Goal: Information Seeking & Learning: Learn about a topic

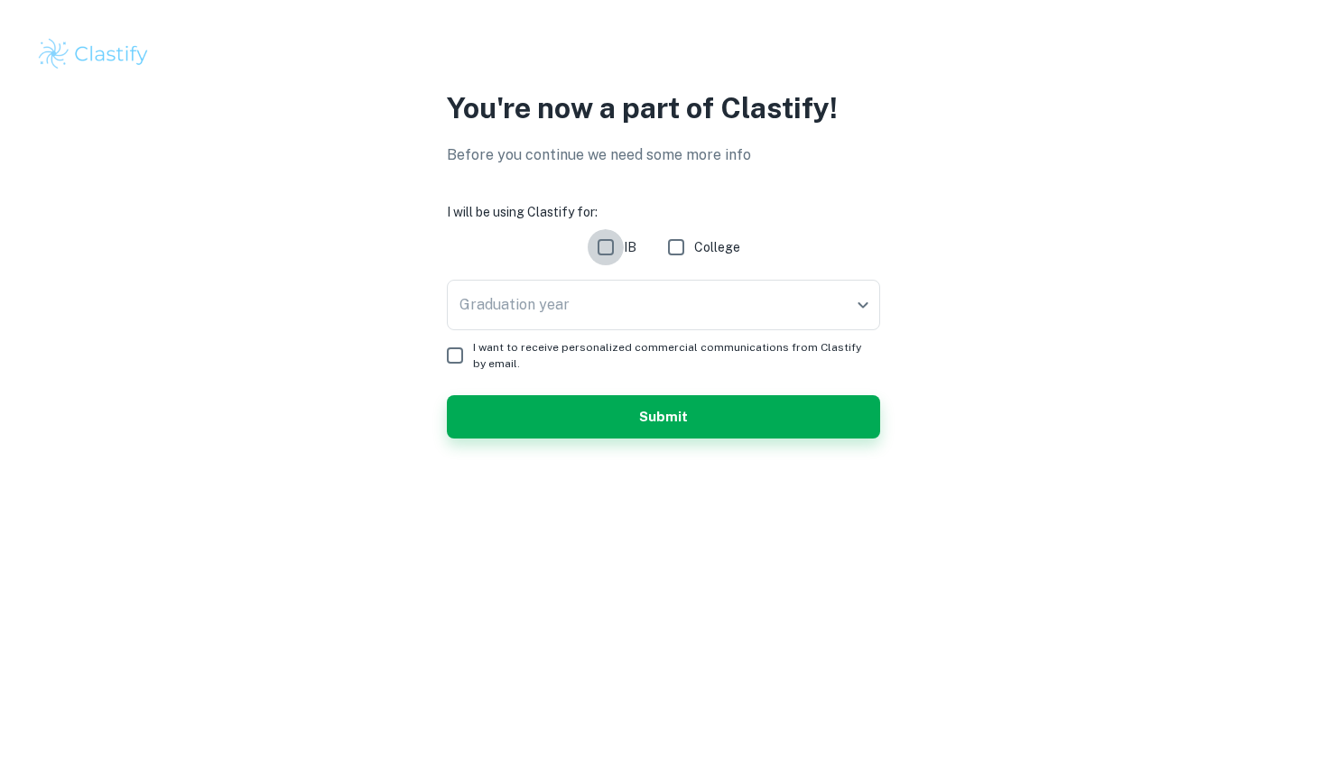
click at [614, 260] on input "IB" at bounding box center [606, 247] width 36 height 36
checkbox input "true"
click at [622, 302] on body "We value your privacy We use cookies to enhance your browsing experience, serve…" at bounding box center [663, 378] width 1327 height 757
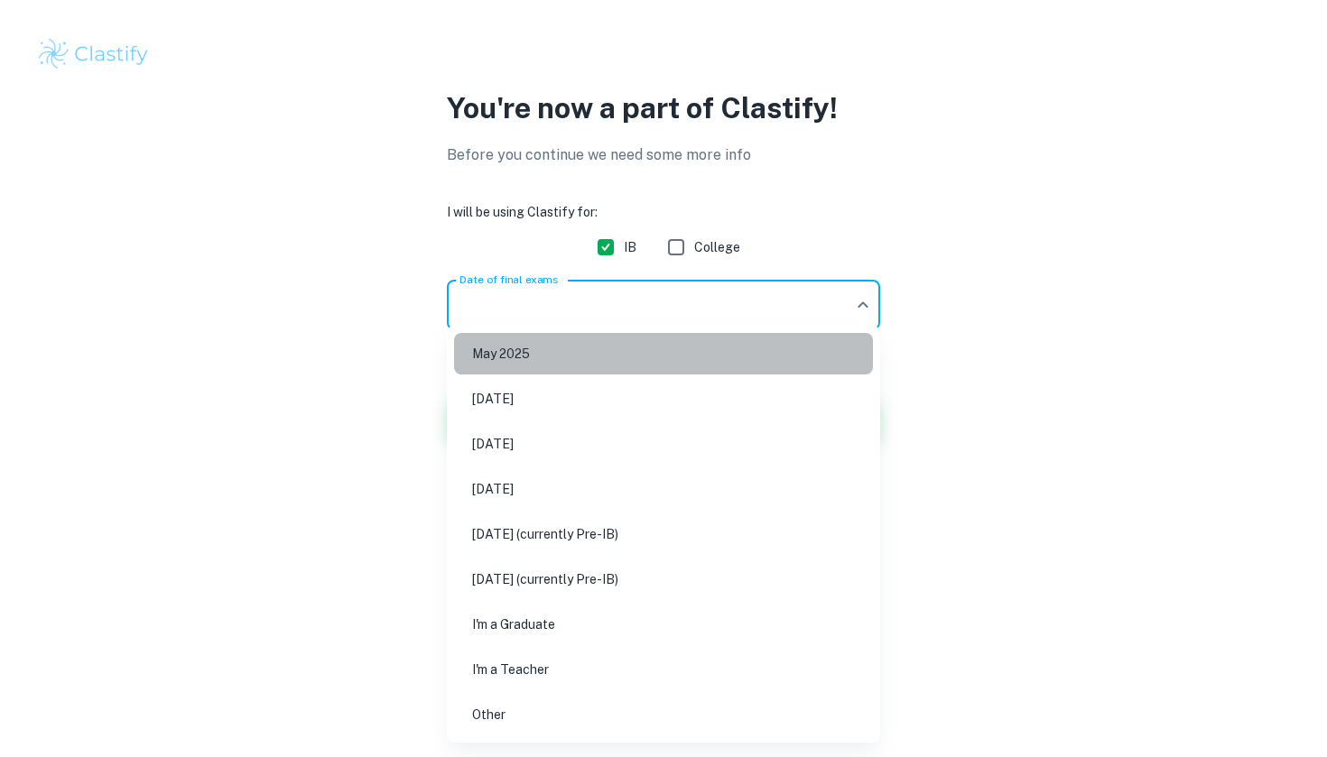
click at [607, 362] on li "May 2025" at bounding box center [663, 354] width 419 height 42
type input "M25"
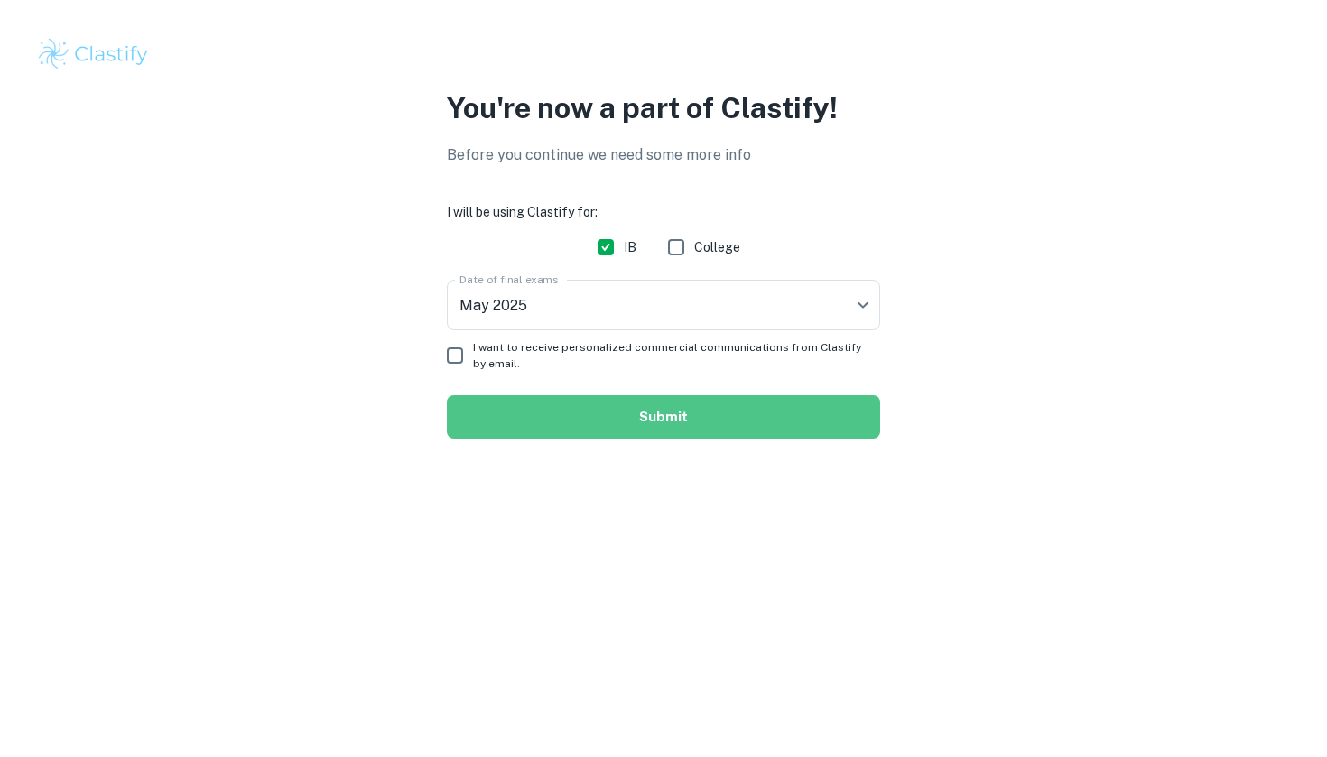
click at [537, 421] on button "Submit" at bounding box center [663, 416] width 433 height 43
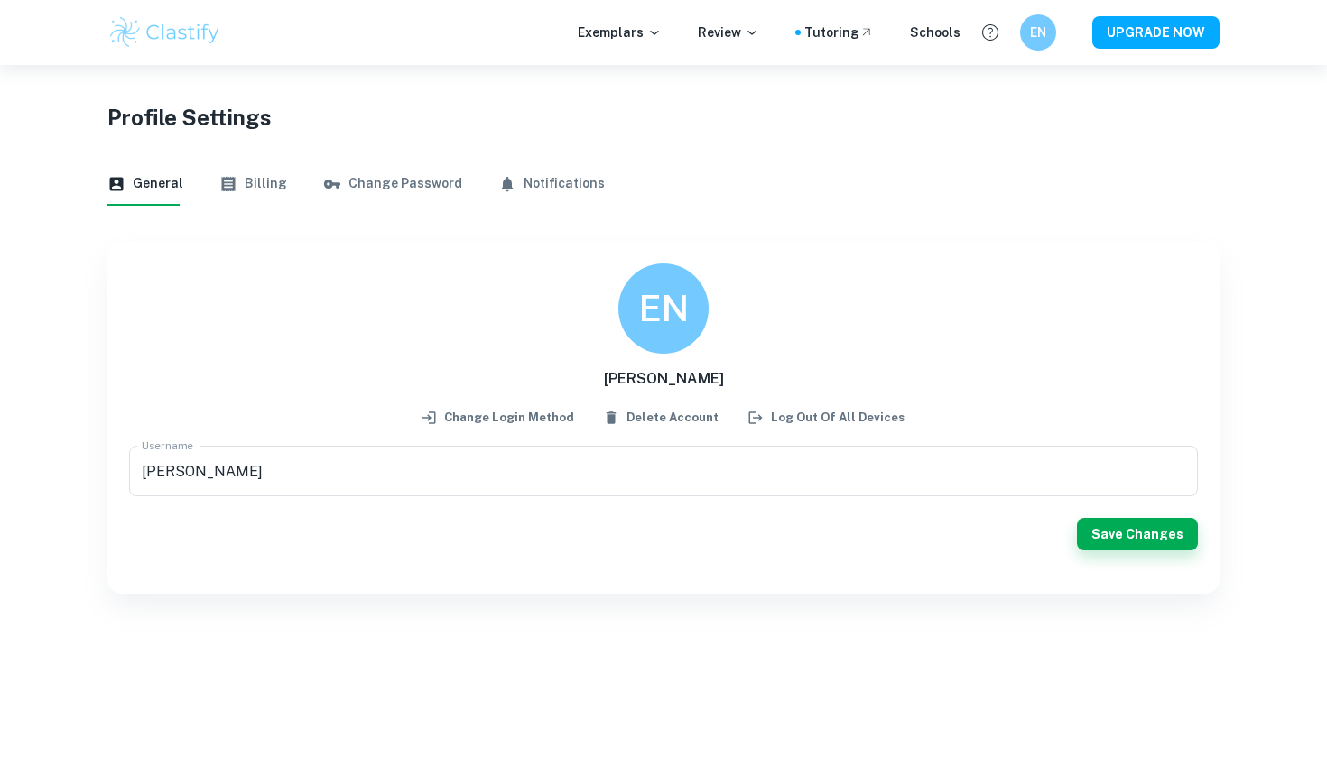
click at [235, 195] on button "Billing" at bounding box center [253, 184] width 68 height 43
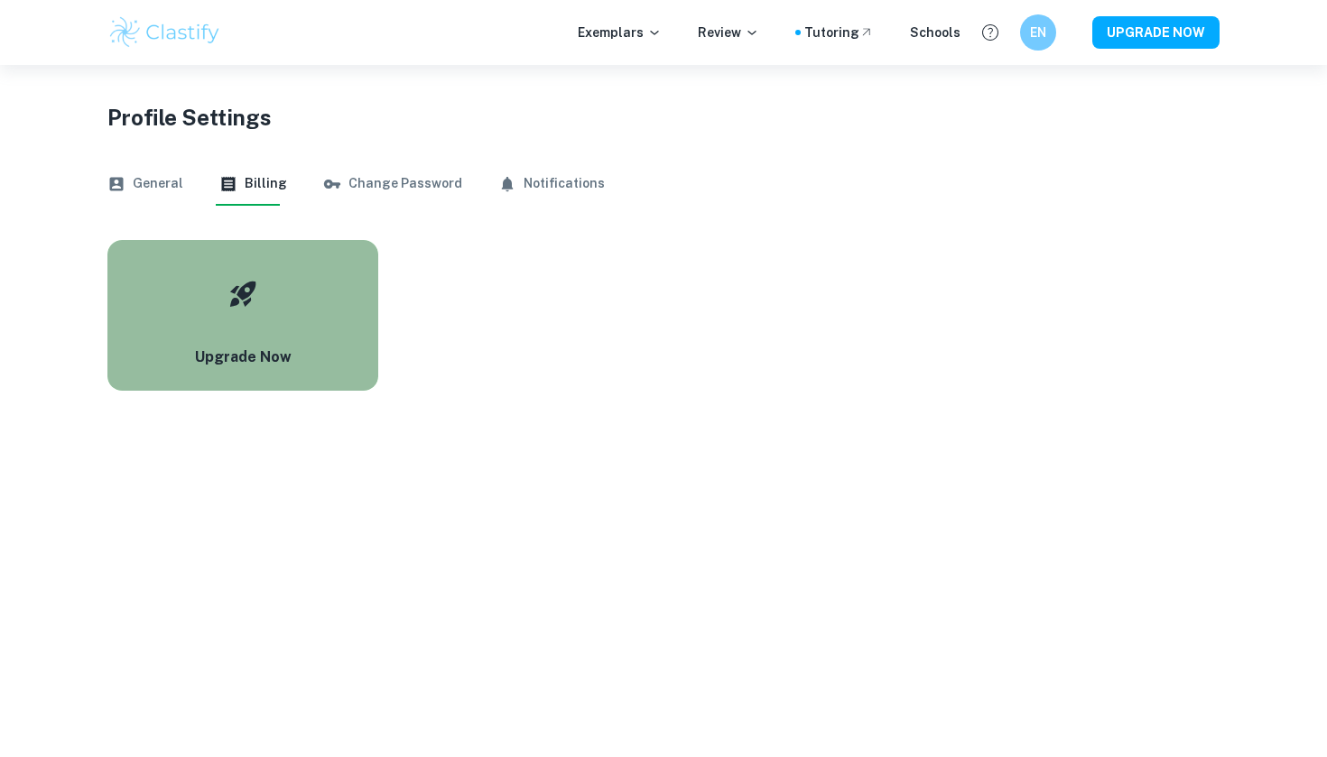
click at [361, 293] on button "Upgrade Now" at bounding box center [242, 315] width 271 height 151
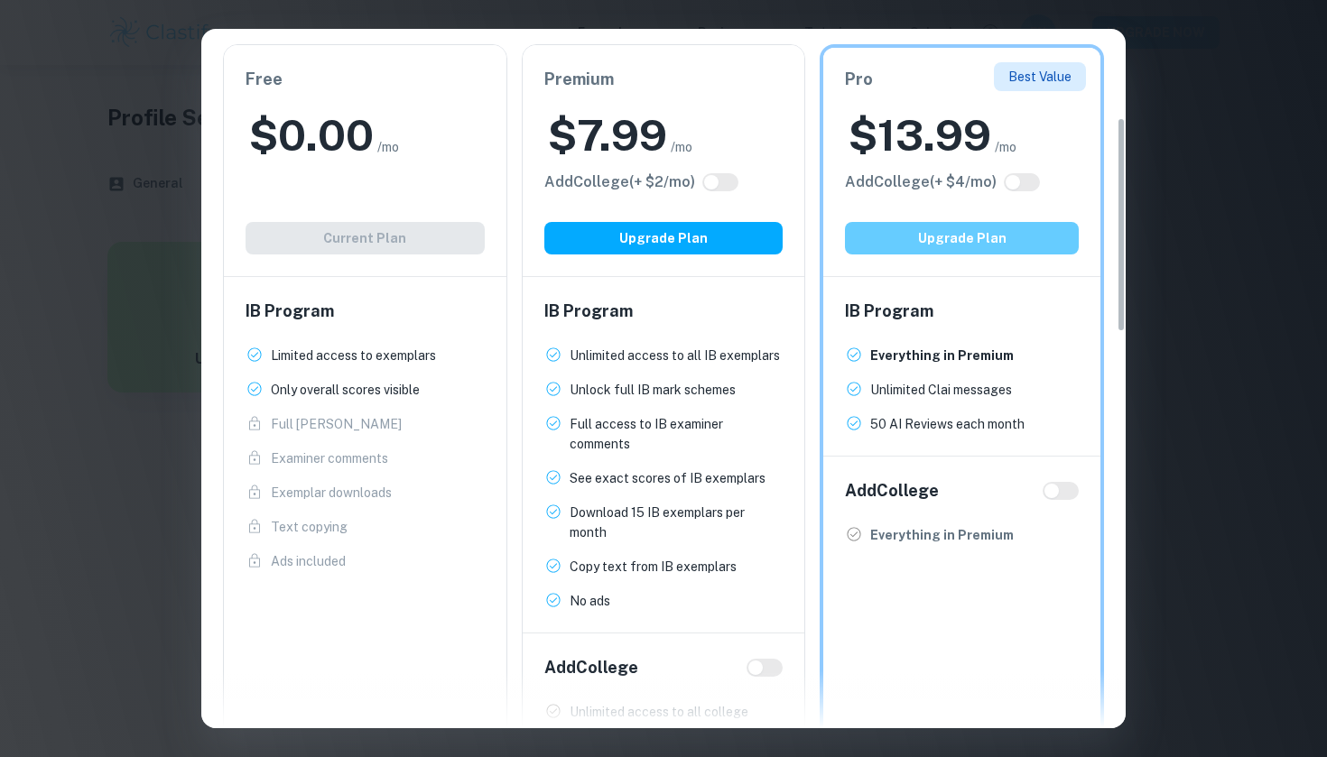
scroll to position [296, 0]
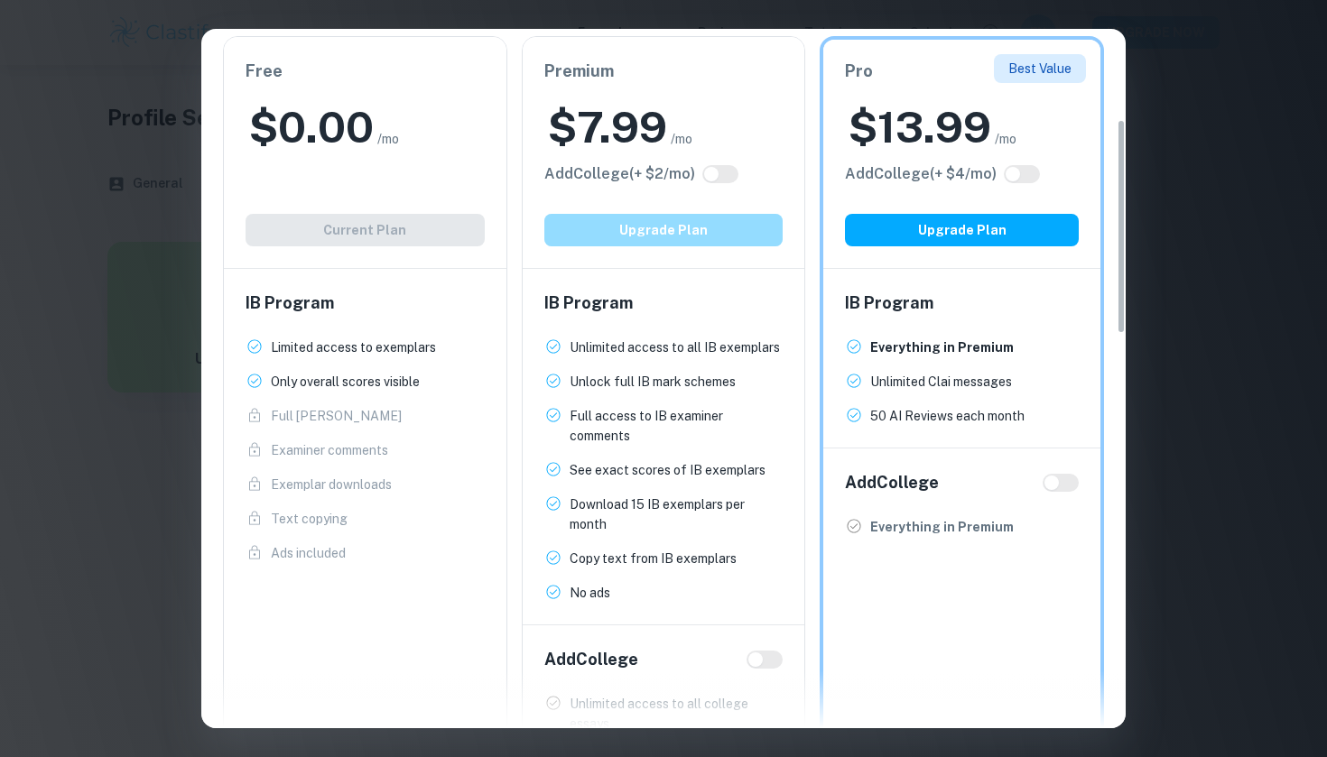
click at [684, 230] on button "Upgrade Plan" at bounding box center [663, 230] width 239 height 33
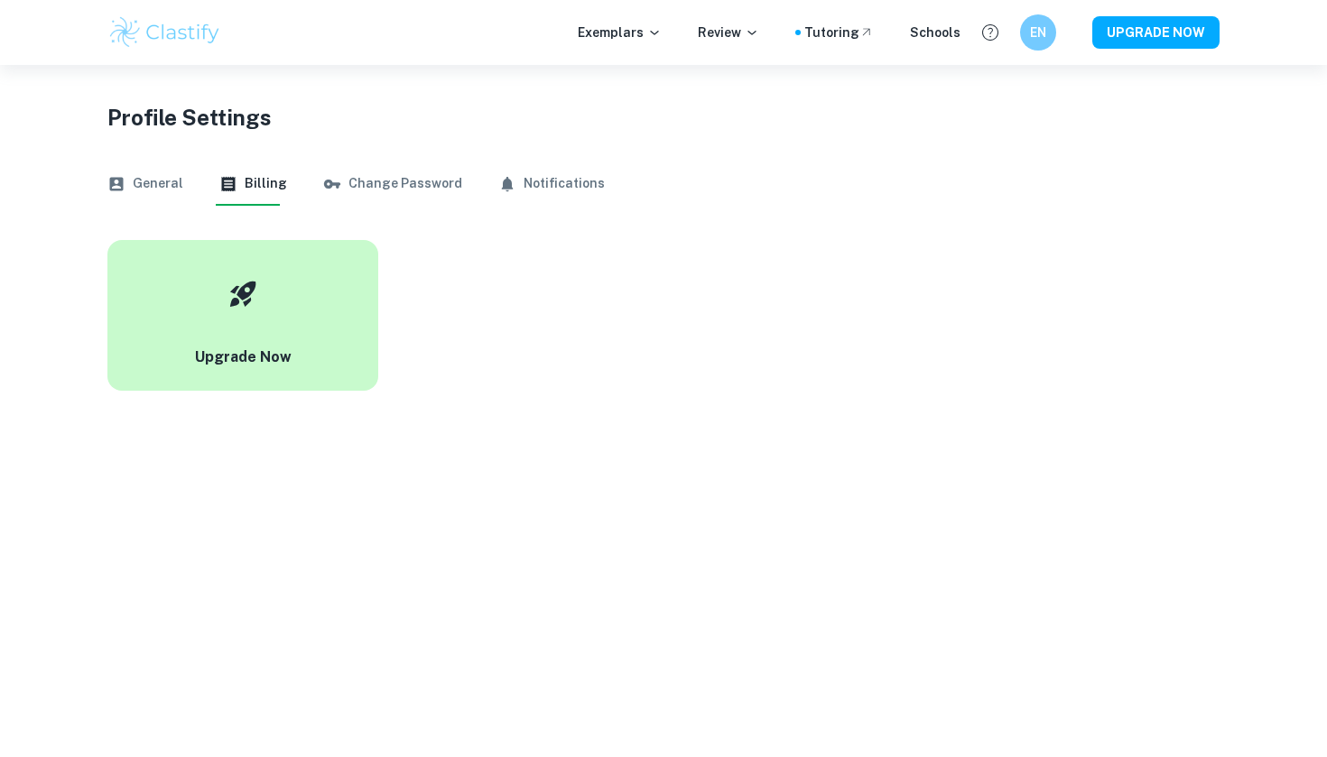
click at [341, 258] on button "Upgrade Now" at bounding box center [242, 315] width 271 height 151
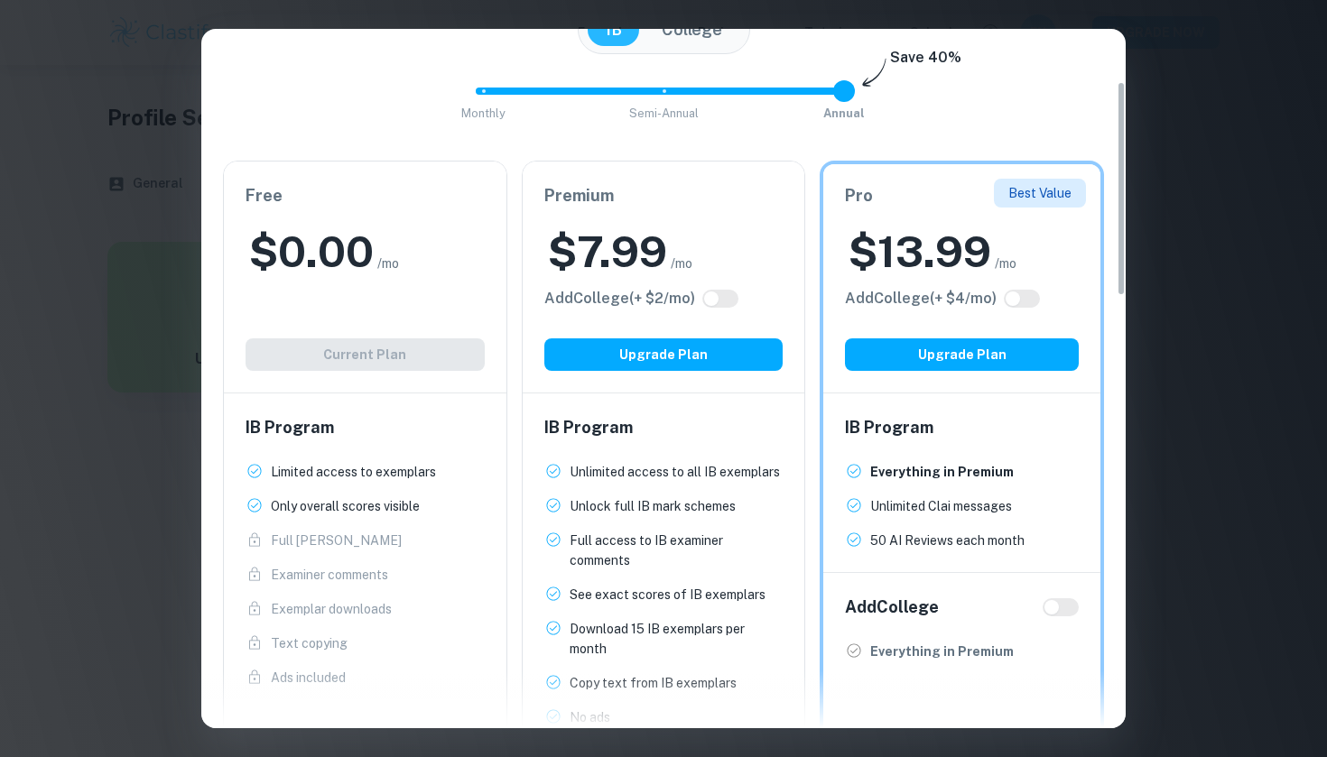
scroll to position [176, 0]
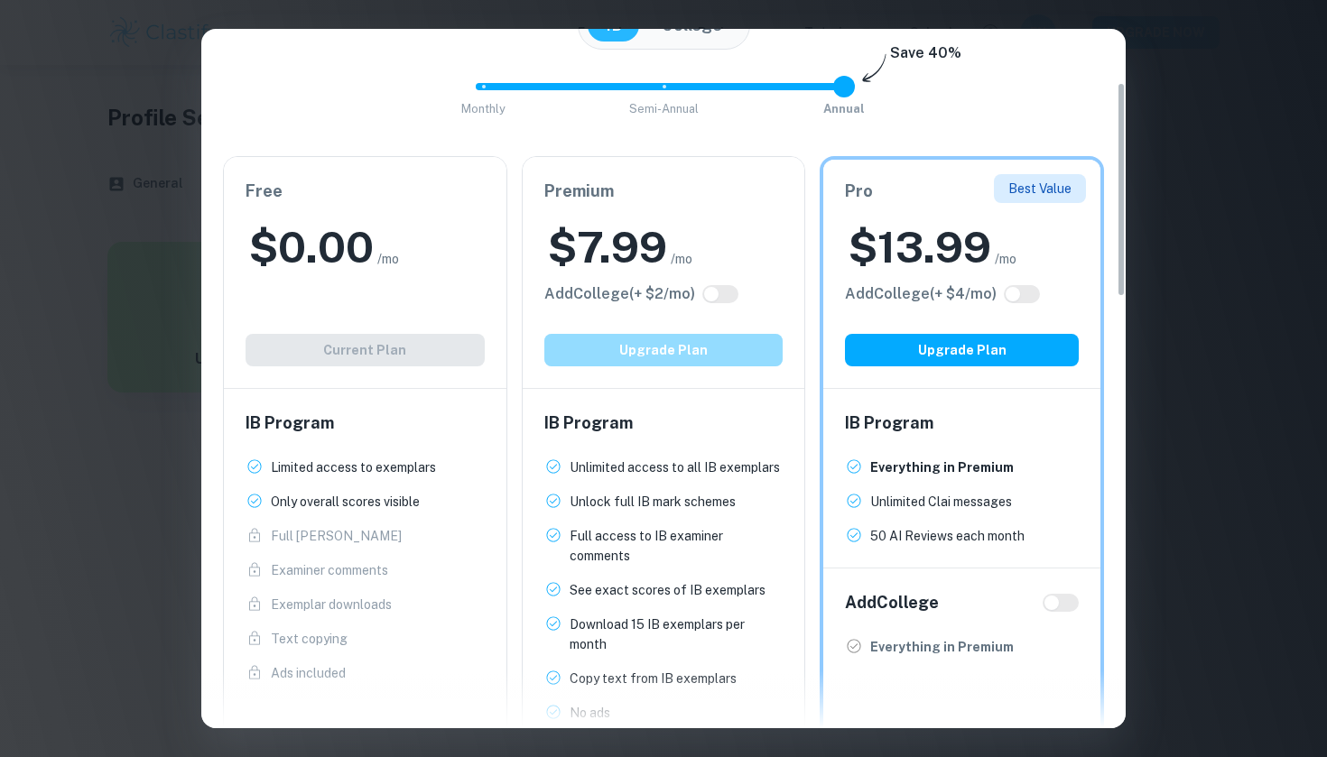
click at [696, 354] on button "Upgrade Plan" at bounding box center [663, 350] width 239 height 33
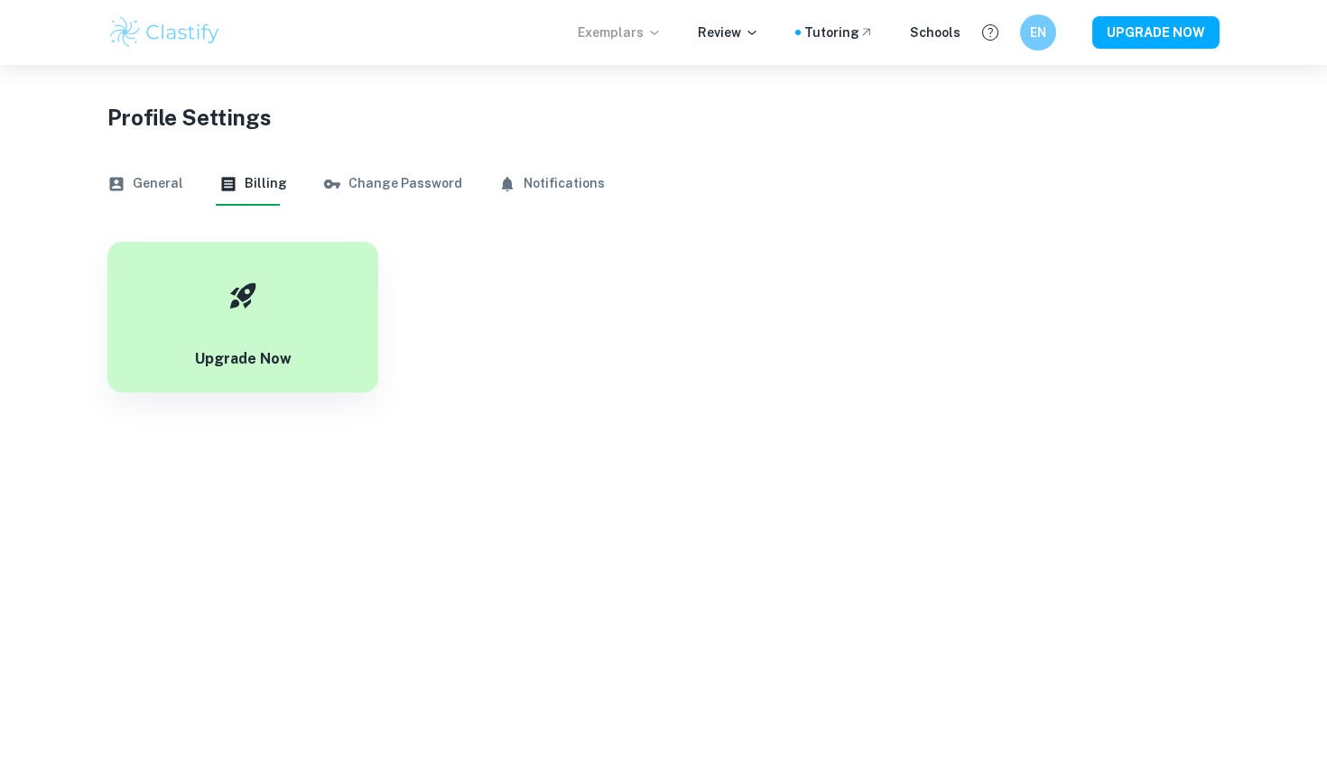
click at [623, 32] on p "Exemplars" at bounding box center [620, 33] width 84 height 20
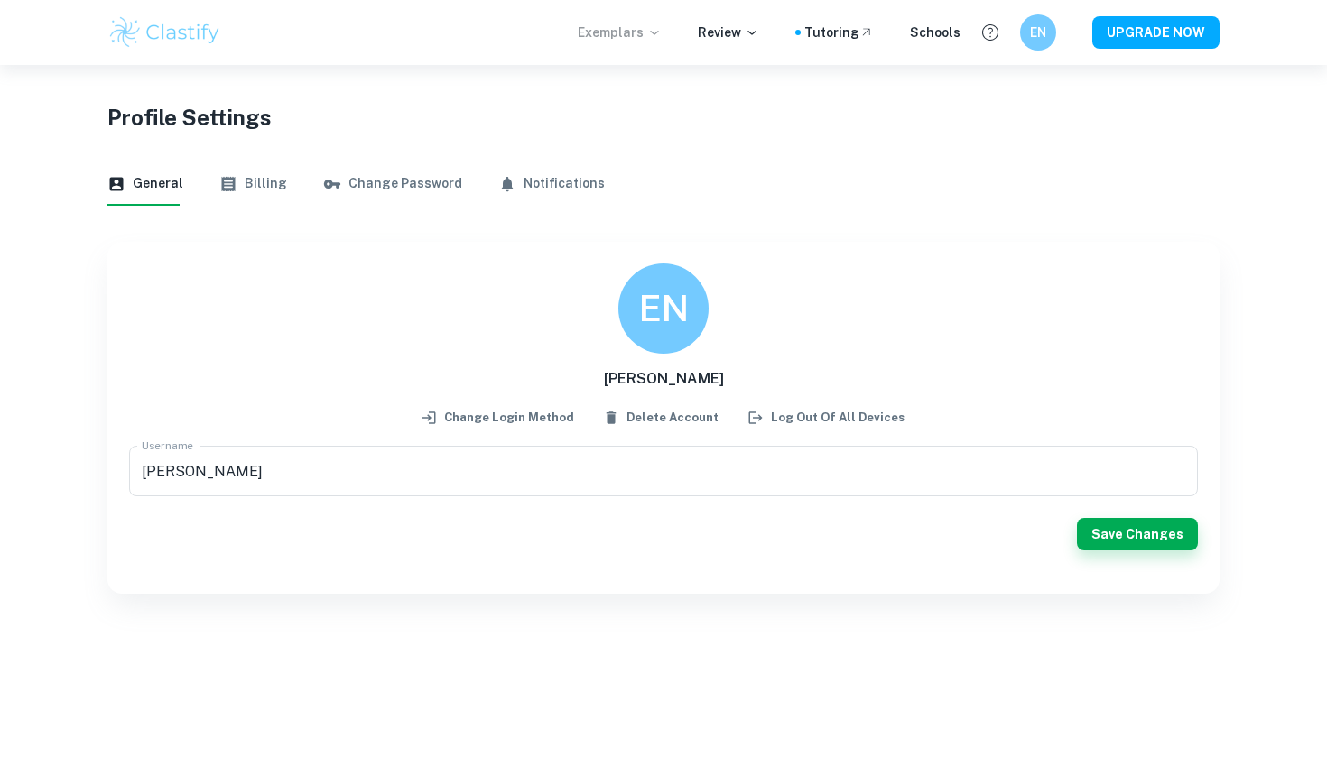
click at [650, 29] on p "Exemplars" at bounding box center [620, 33] width 84 height 20
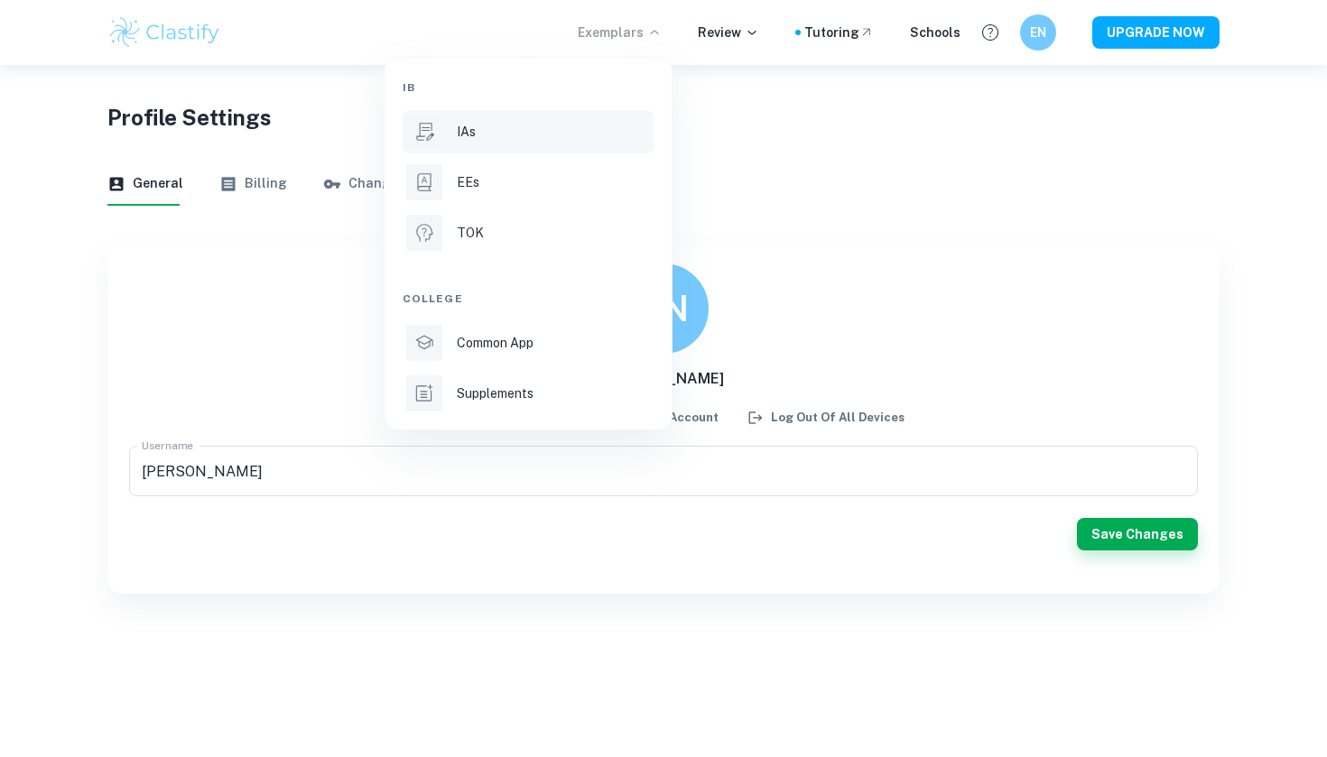
click at [573, 125] on div "IAs" at bounding box center [553, 132] width 193 height 20
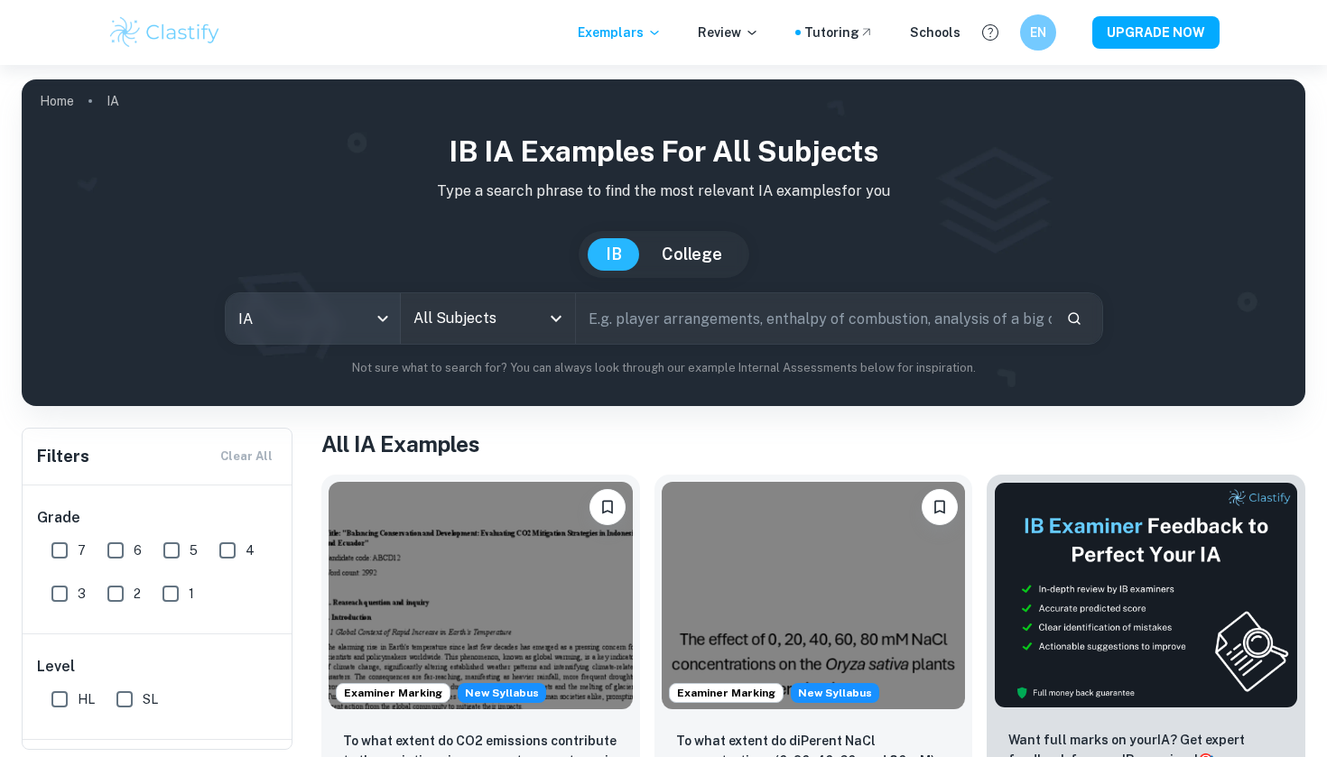
click at [341, 322] on body "We value your privacy We use cookies to enhance your browsing experience, serve…" at bounding box center [663, 443] width 1327 height 757
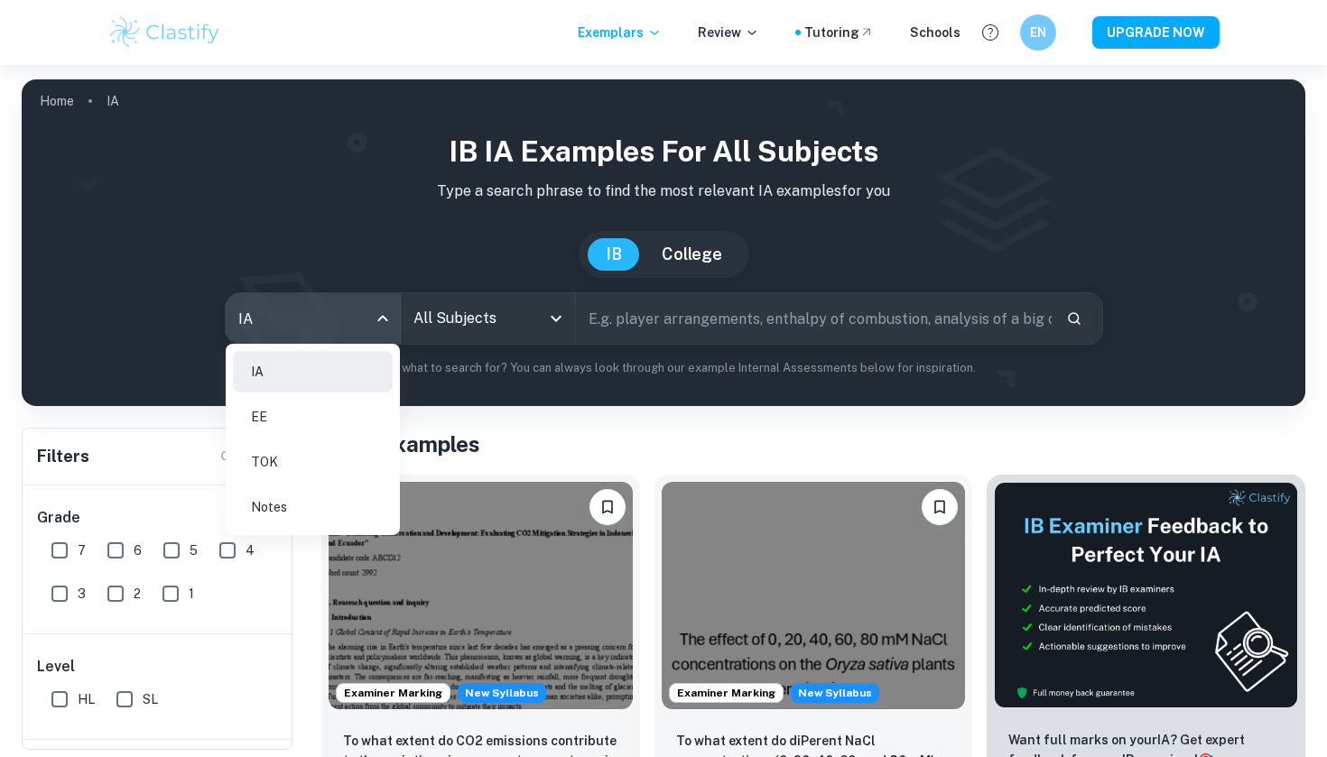
click at [514, 379] on div at bounding box center [663, 378] width 1327 height 757
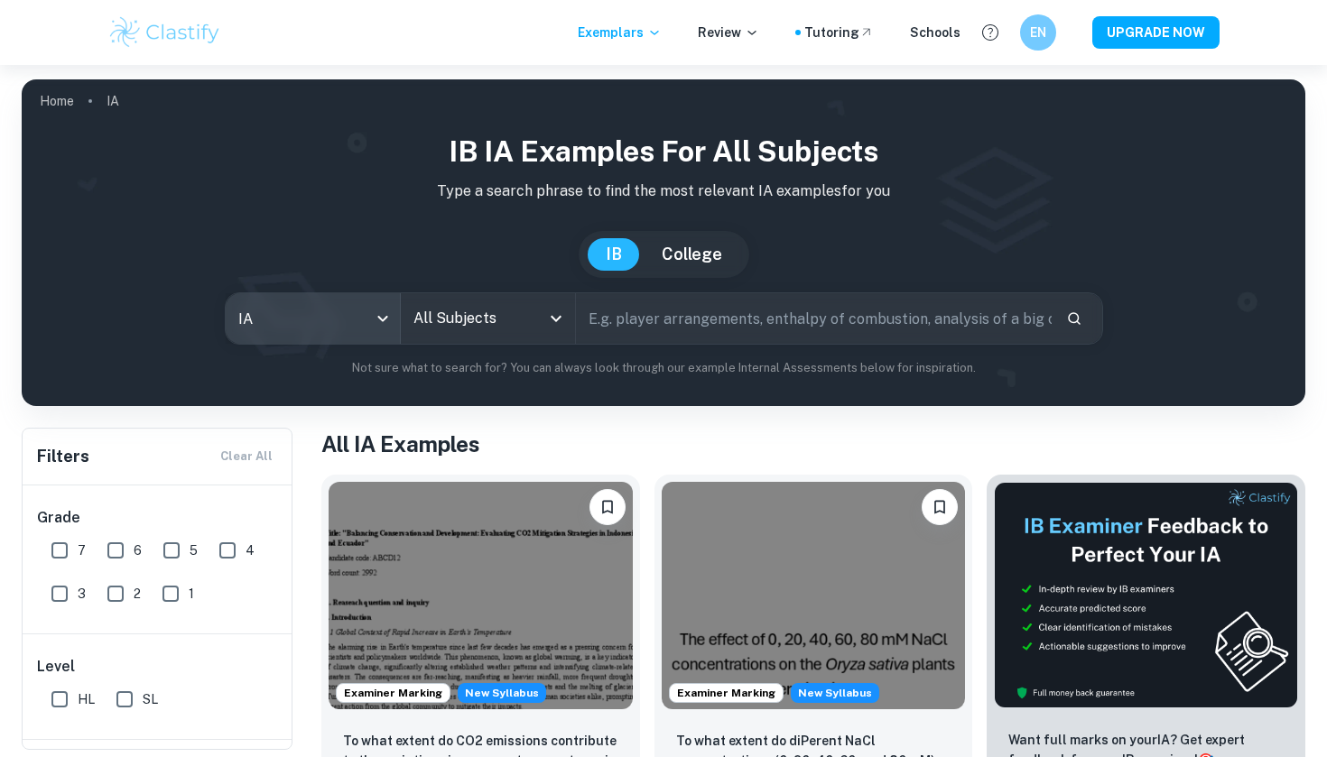
click at [512, 343] on div "All Subjects" at bounding box center [488, 318] width 174 height 51
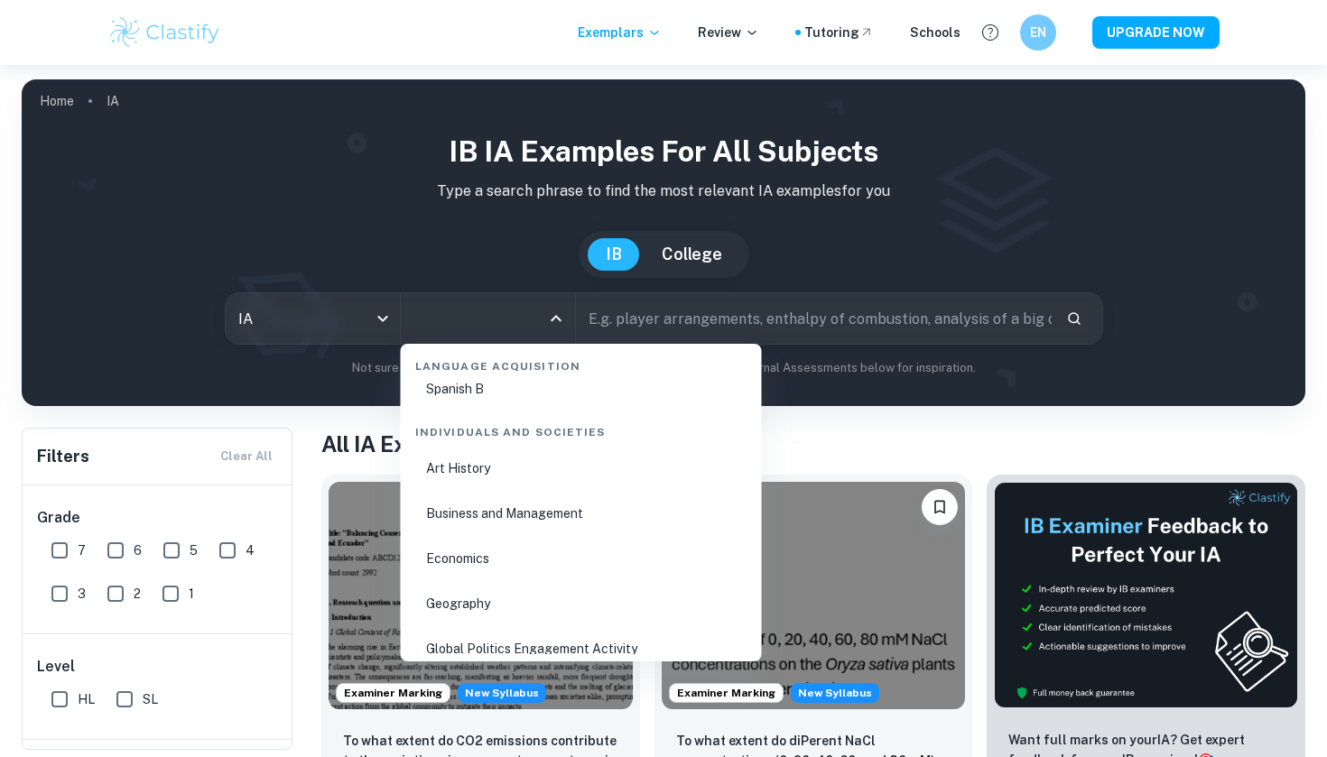
scroll to position [2337, 0]
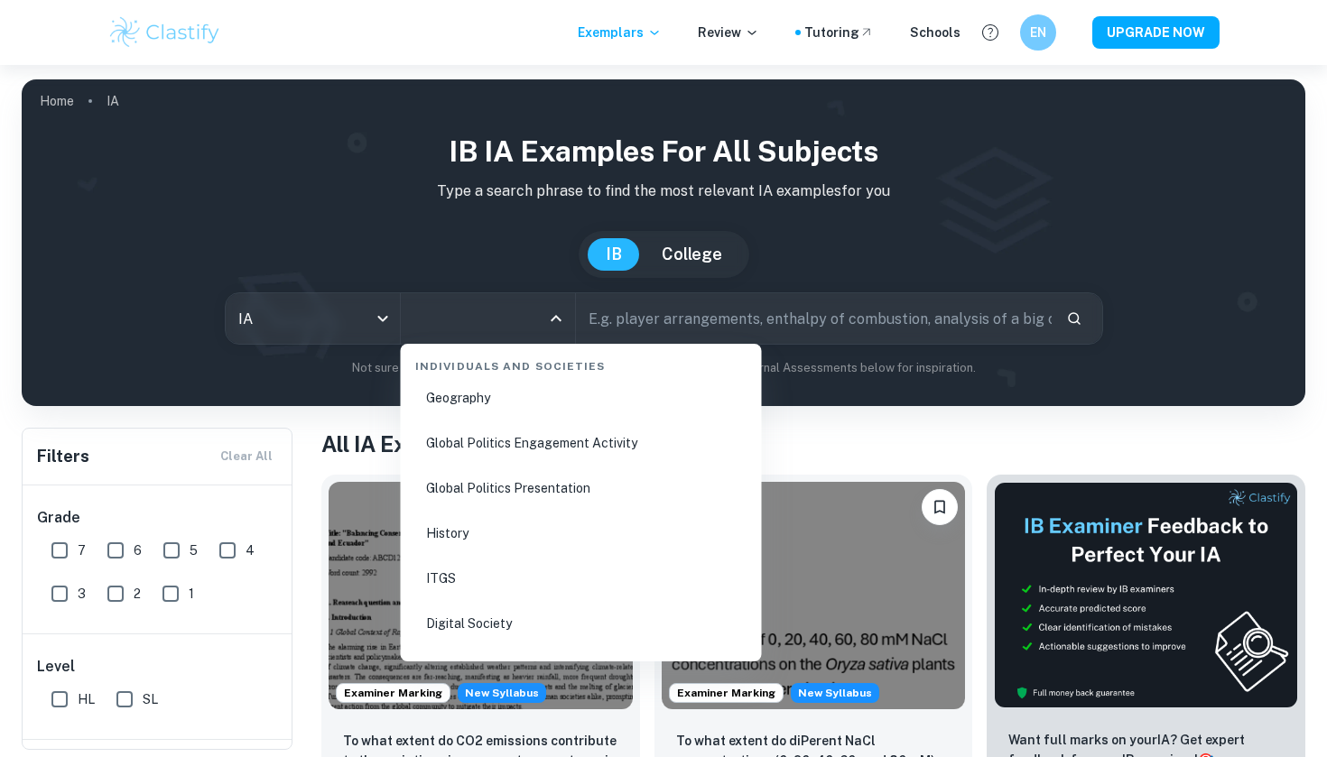
click at [613, 452] on li "Global Politics Engagement Activity" at bounding box center [581, 444] width 347 height 42
type input "Global Politics Engagement Activity"
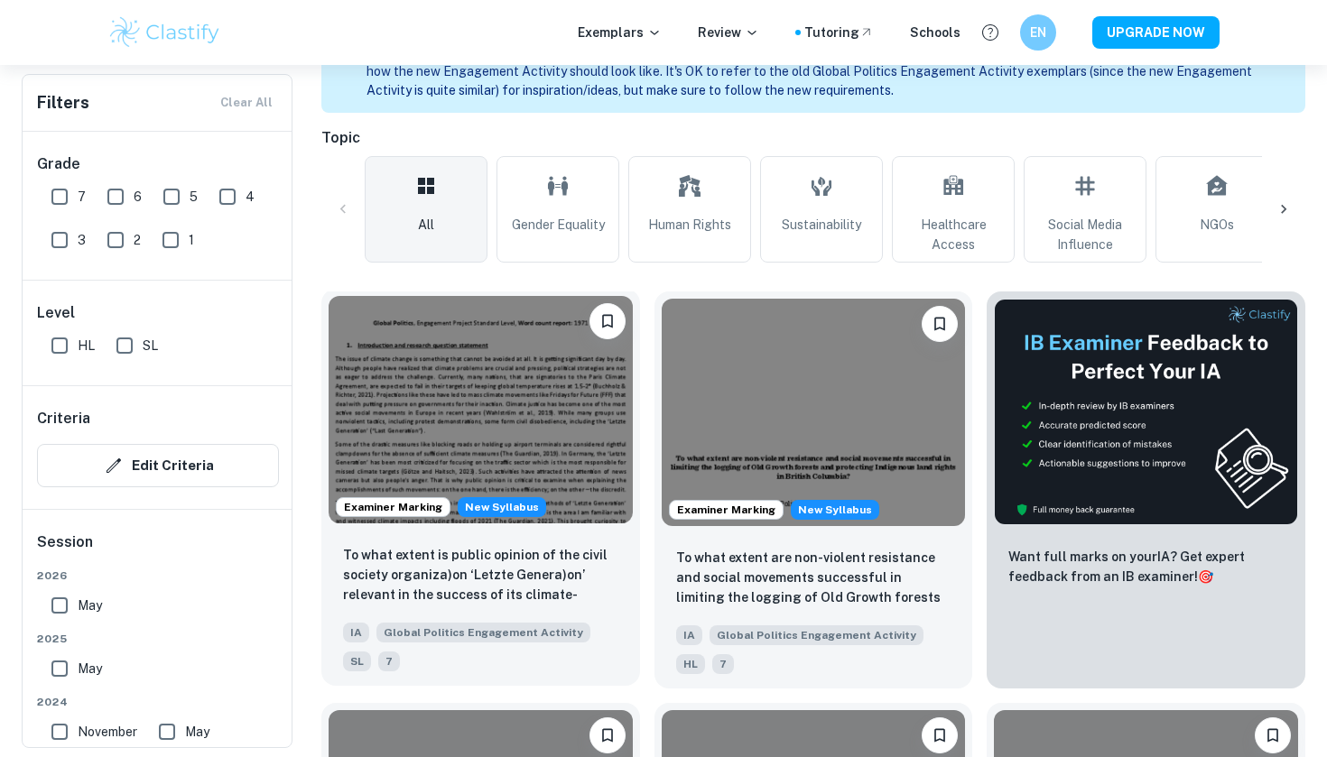
scroll to position [469, 0]
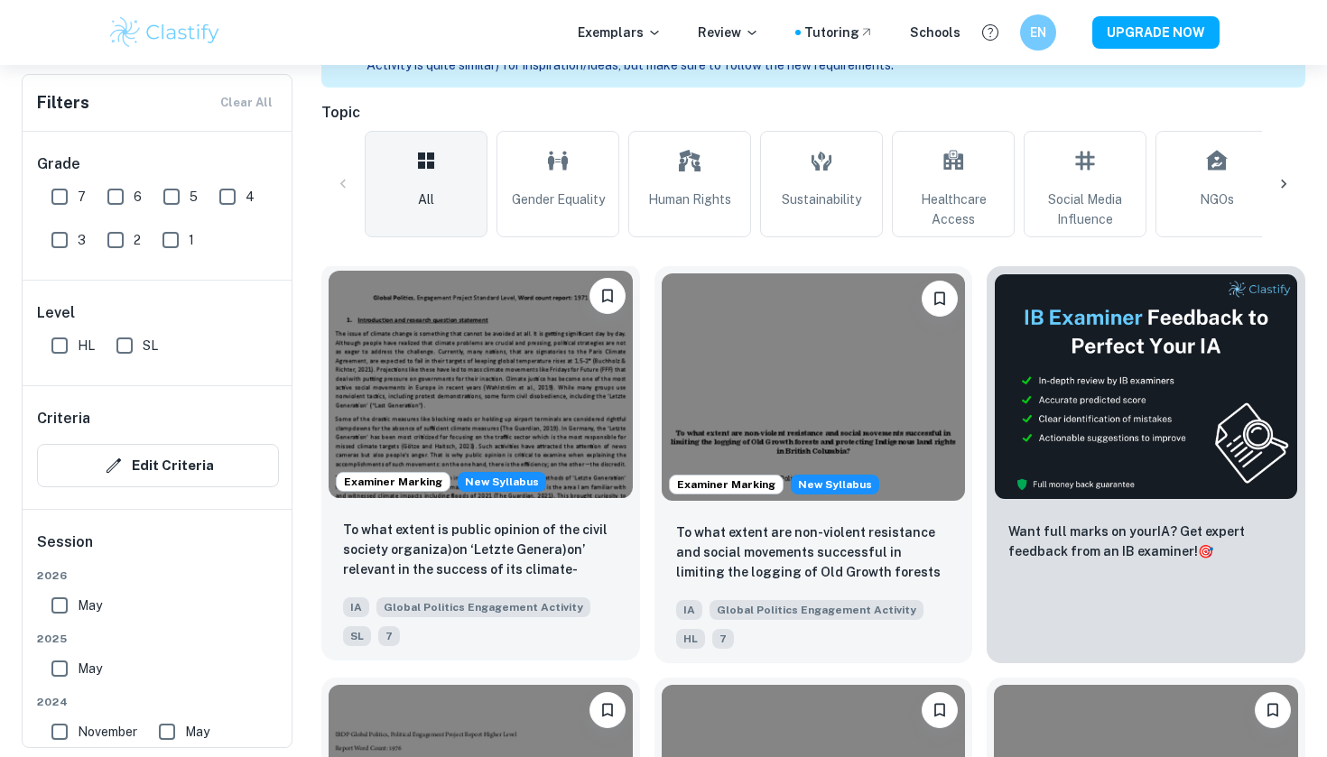
click at [558, 392] on img at bounding box center [481, 385] width 304 height 228
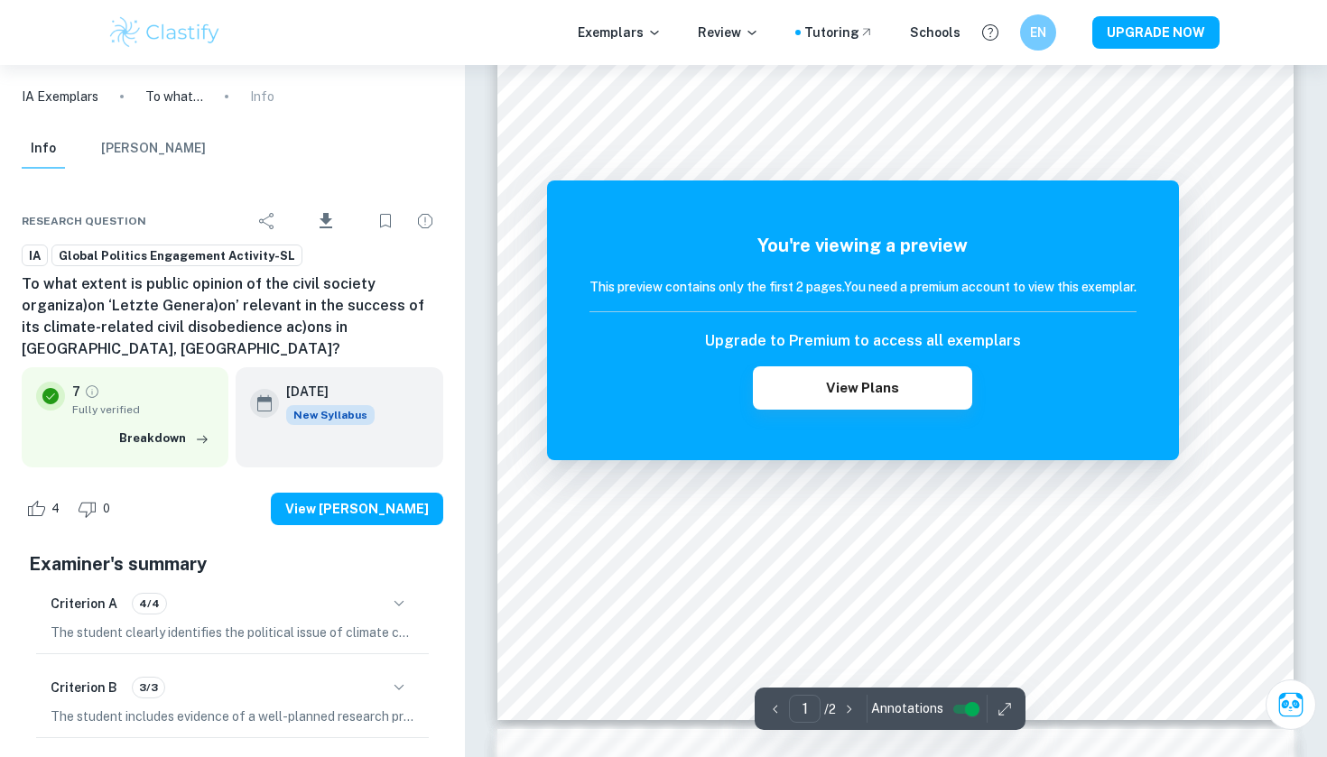
scroll to position [759, 0]
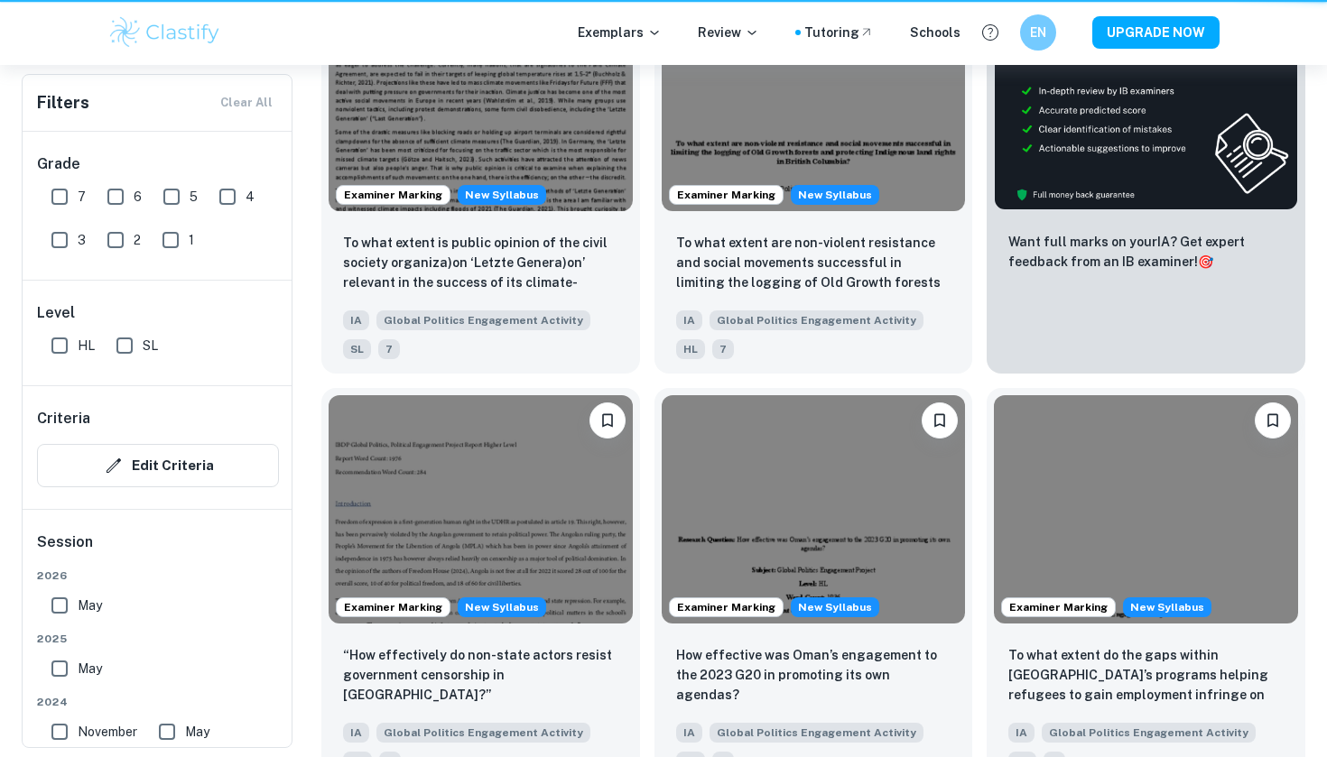
scroll to position [469, 0]
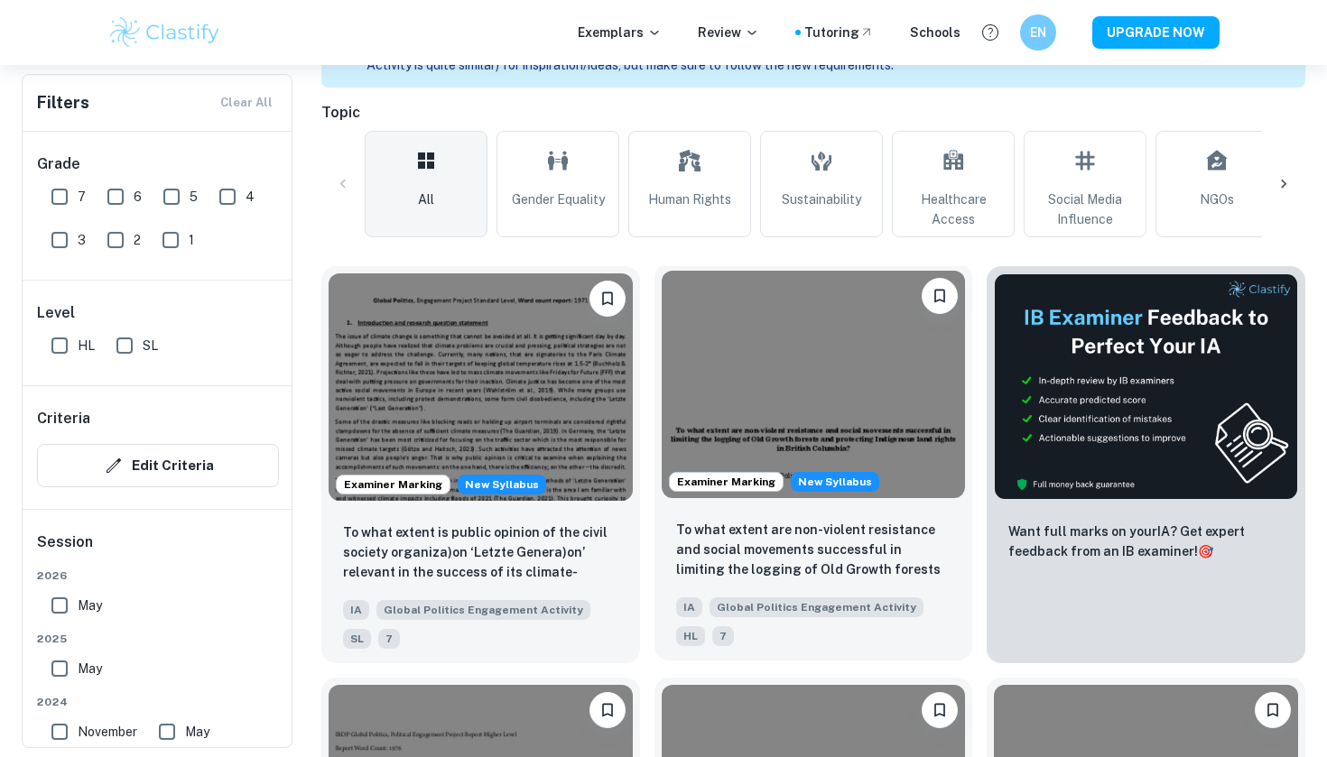
click at [734, 439] on img at bounding box center [814, 385] width 304 height 228
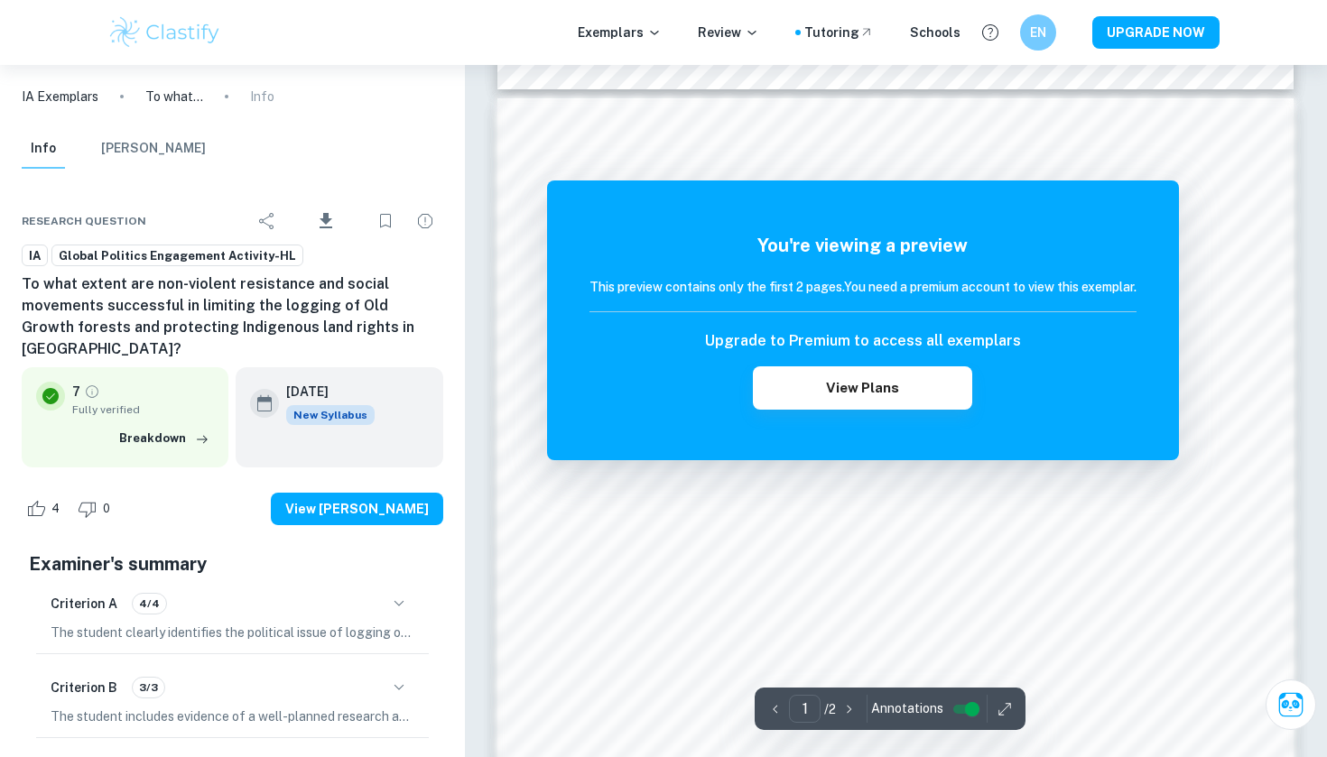
scroll to position [1027, 0]
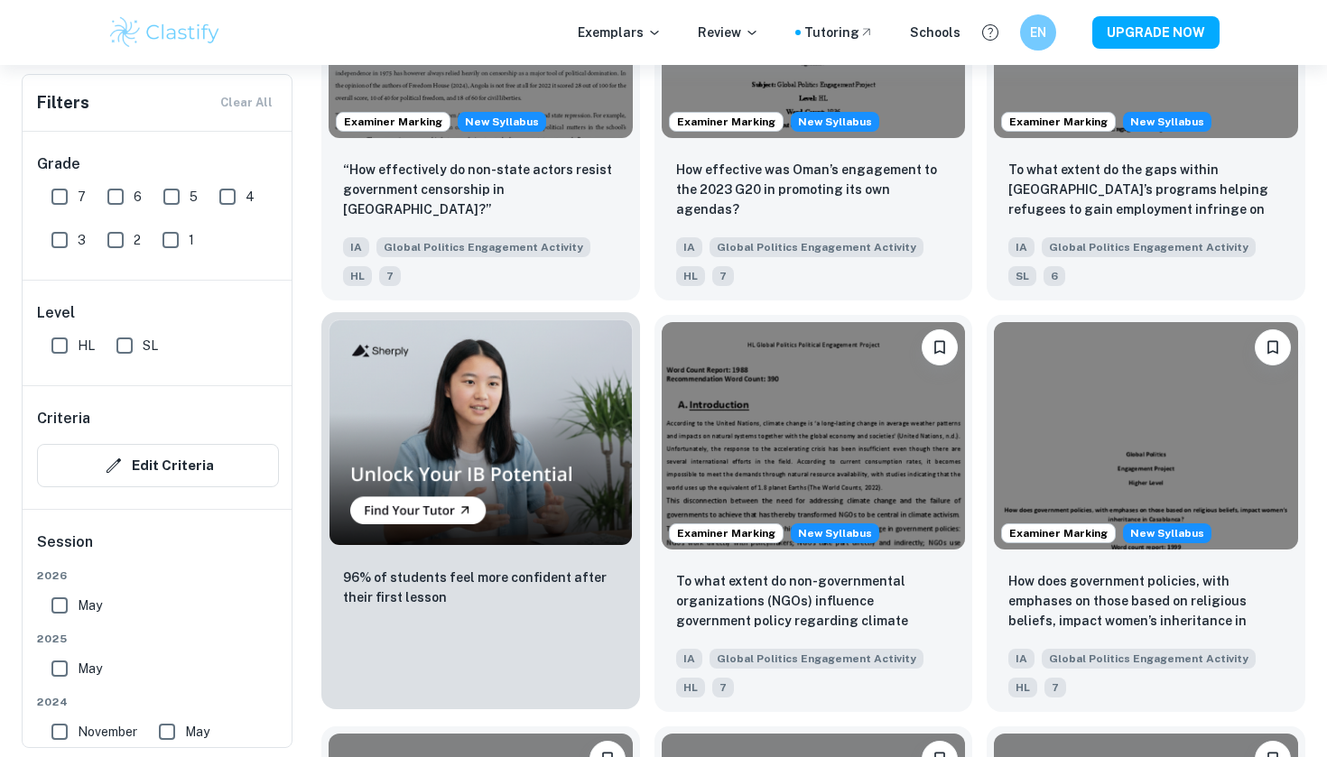
scroll to position [1250, 0]
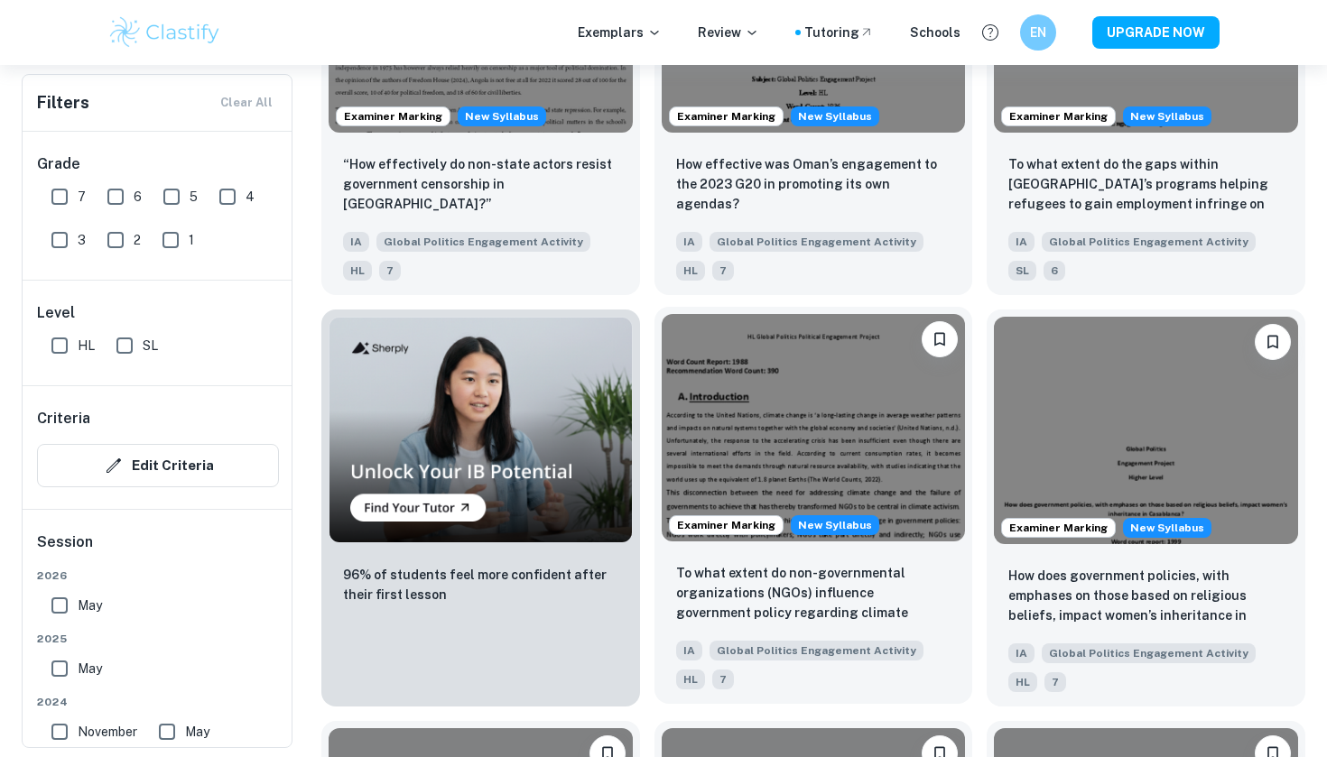
click at [721, 505] on img at bounding box center [814, 428] width 304 height 228
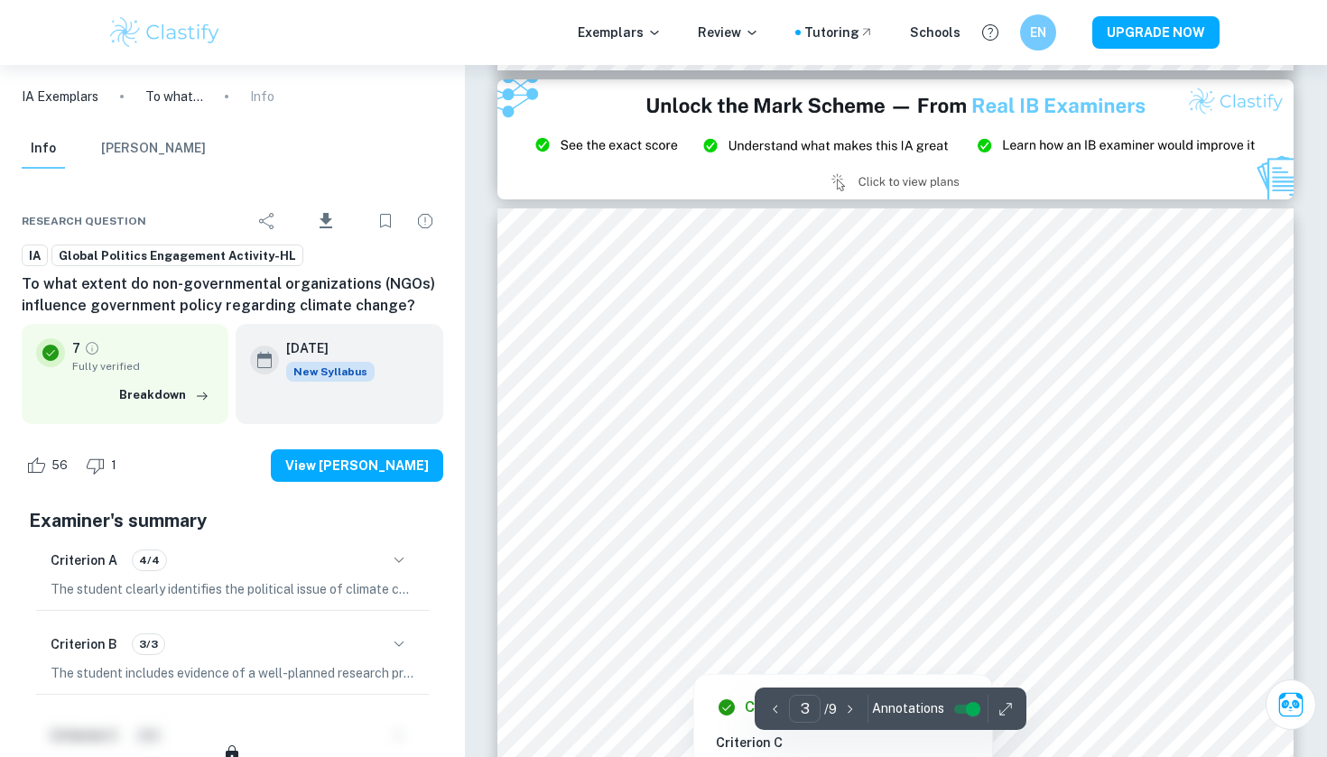
scroll to position [1998, 0]
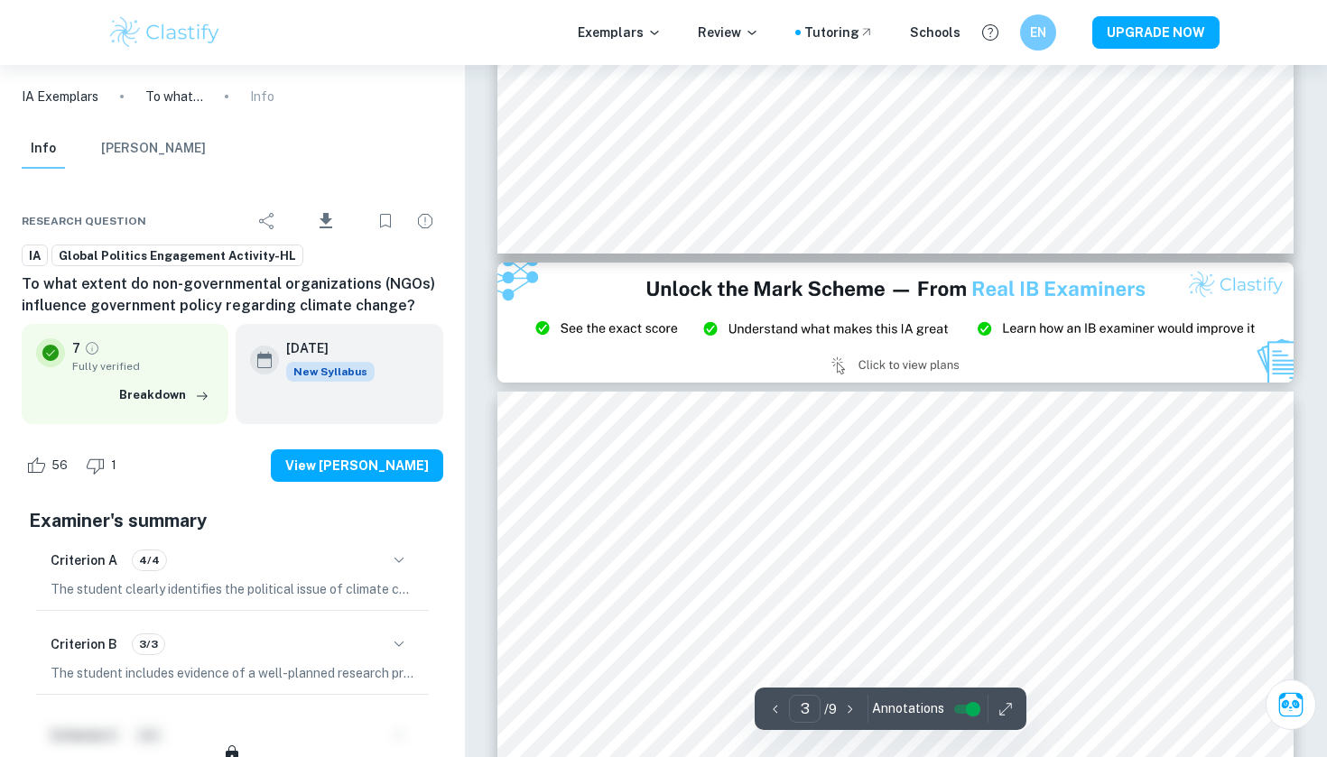
type input "2"
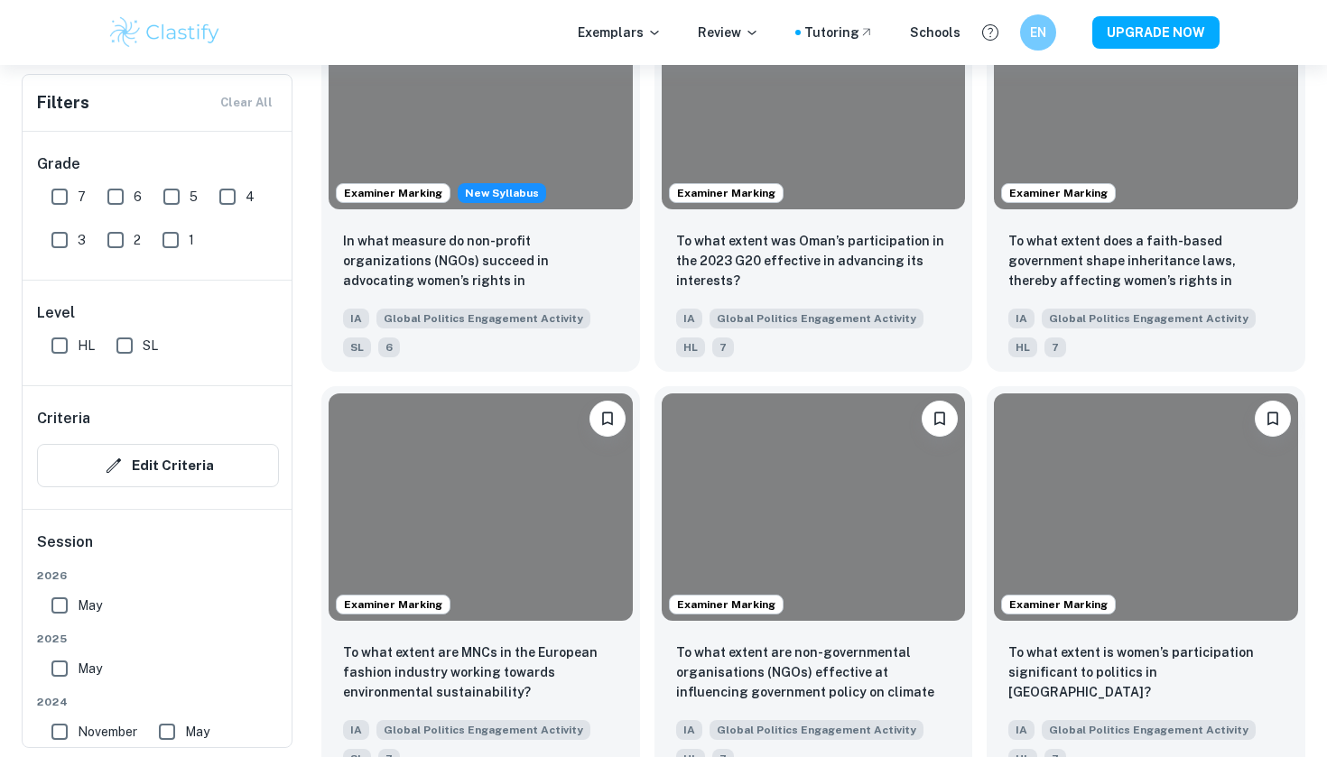
scroll to position [1250, 0]
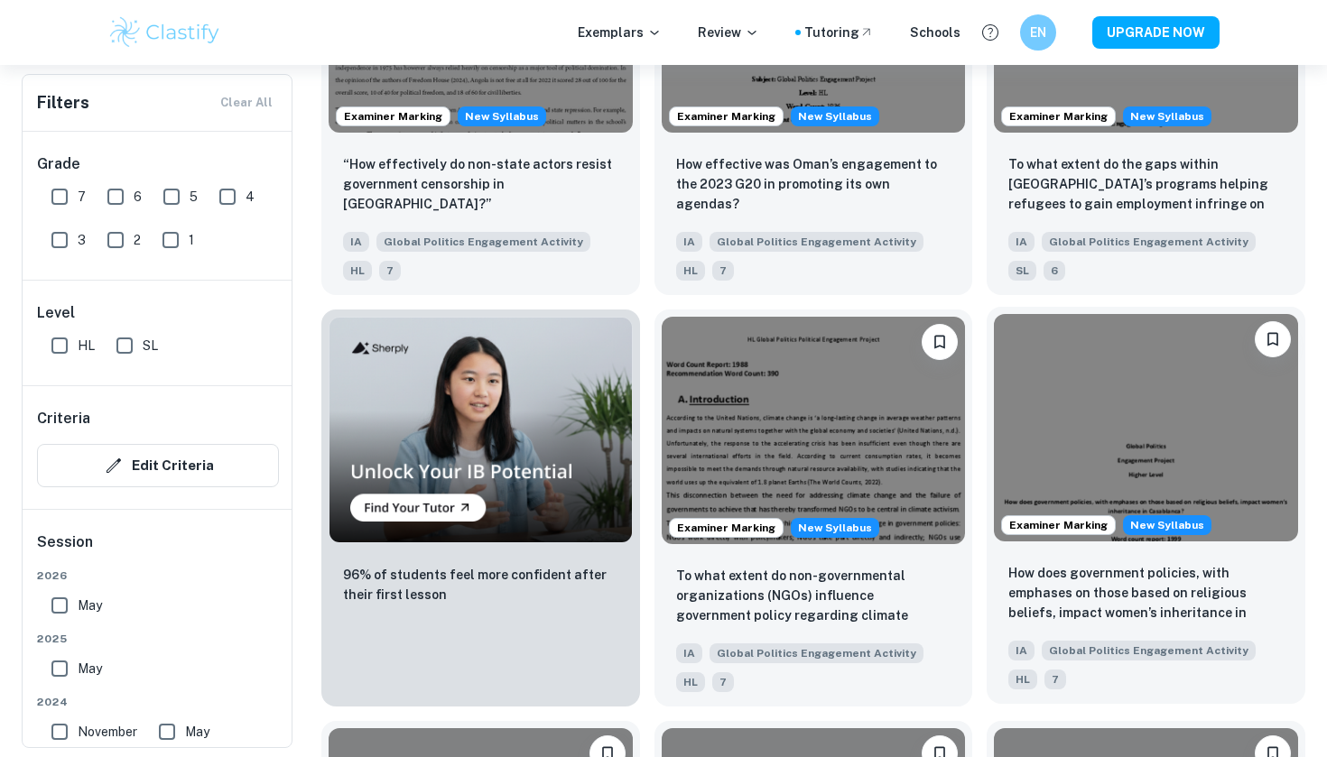
click at [1033, 470] on img at bounding box center [1146, 428] width 304 height 228
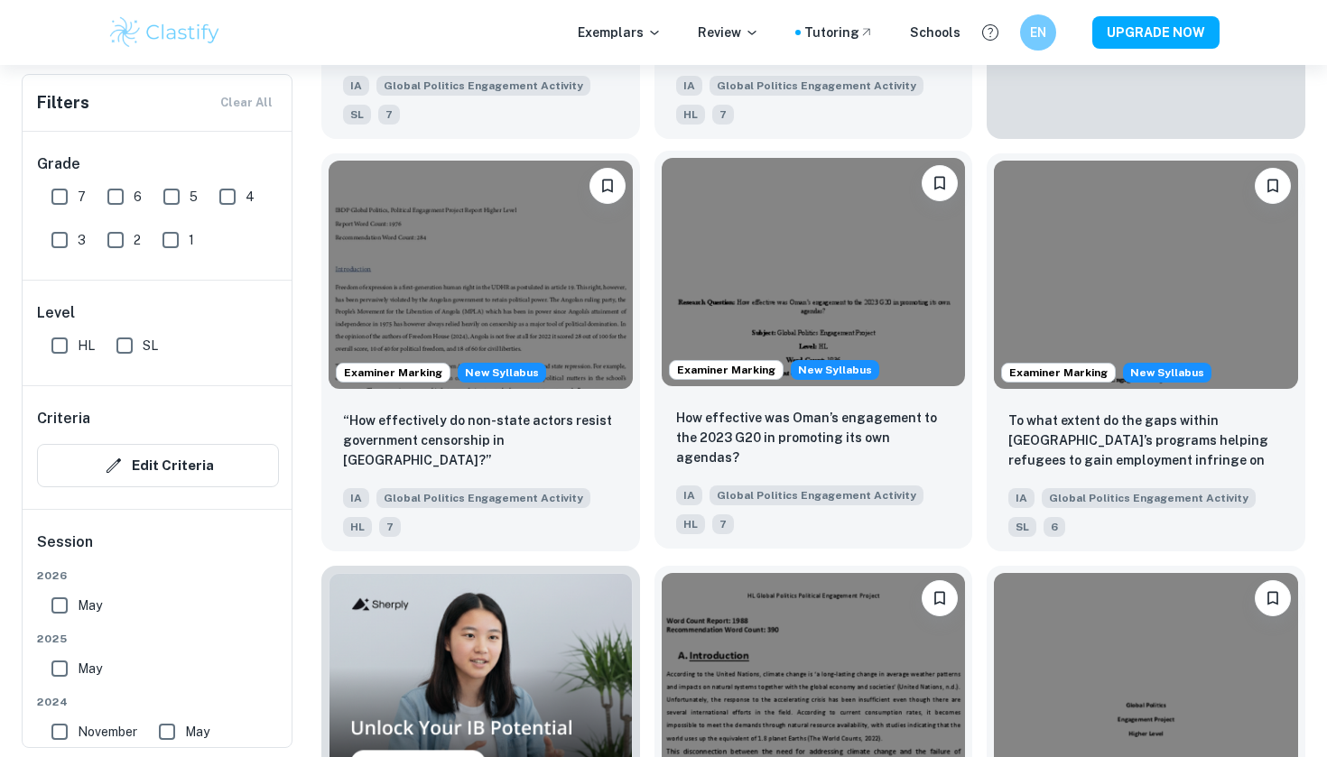
scroll to position [992, 0]
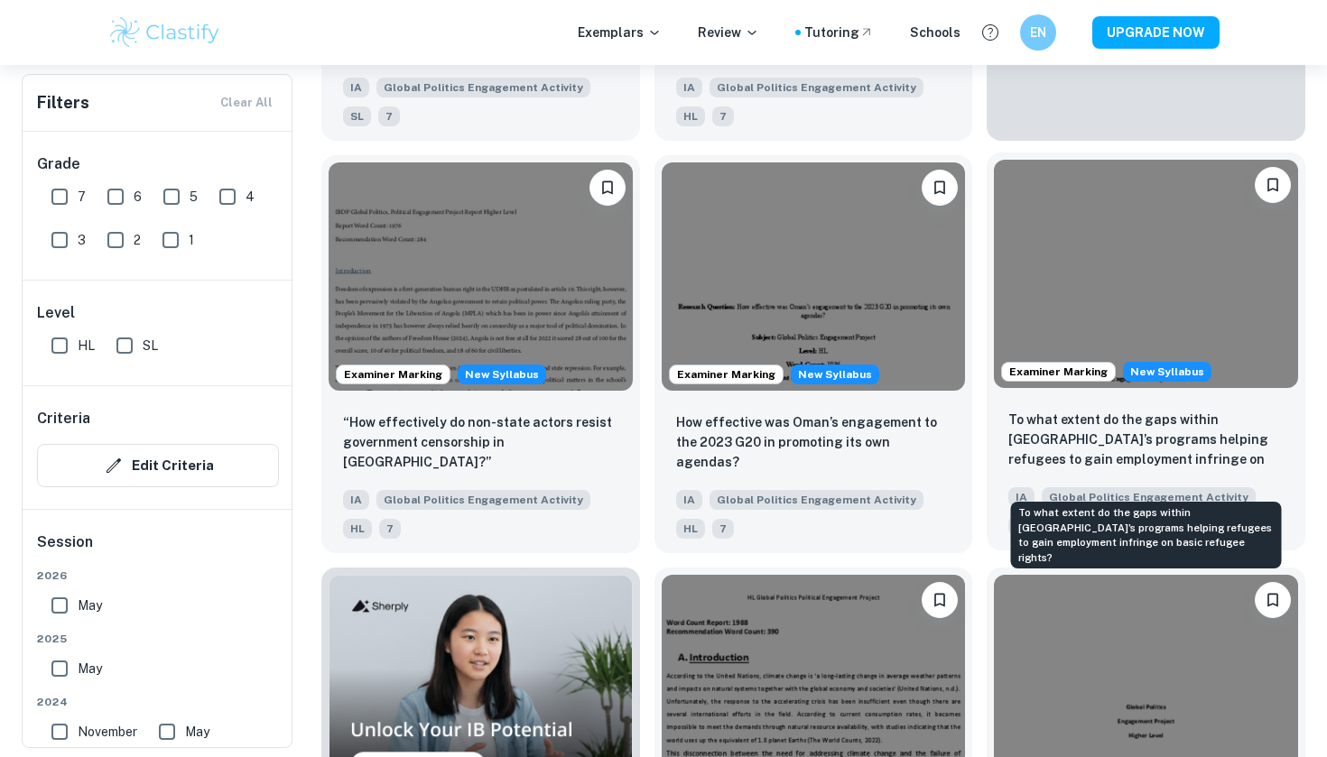
click at [1021, 462] on p "To what extent do the gaps within [GEOGRAPHIC_DATA]’s programs helping refugees…" at bounding box center [1145, 440] width 275 height 61
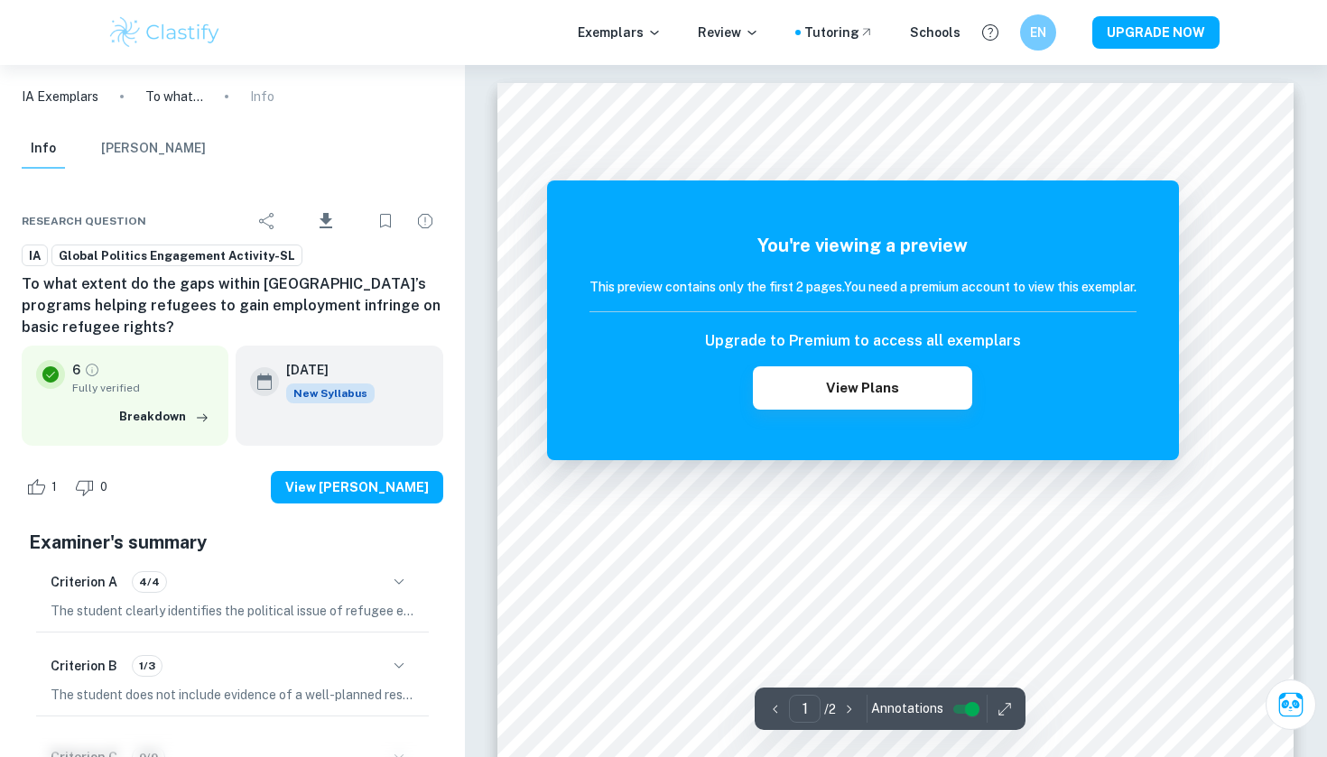
scroll to position [9, 0]
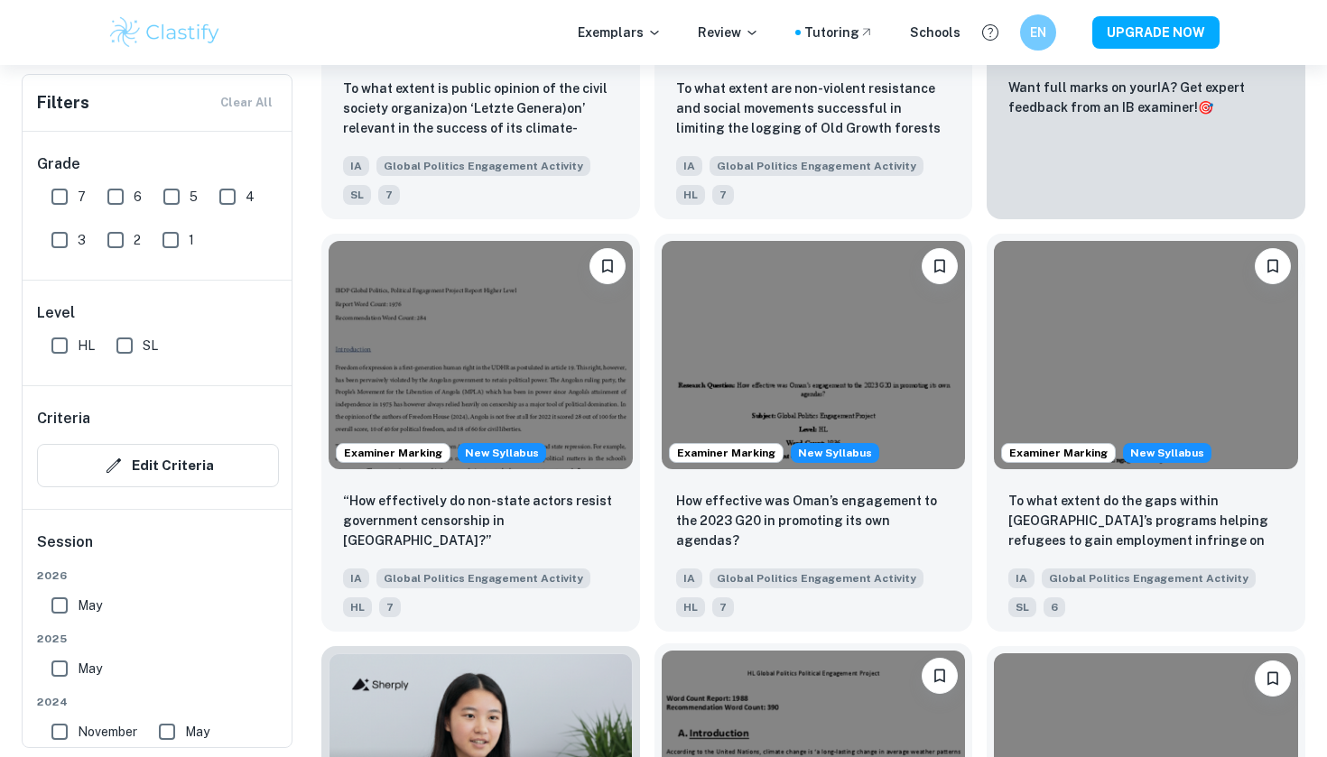
scroll to position [845, 0]
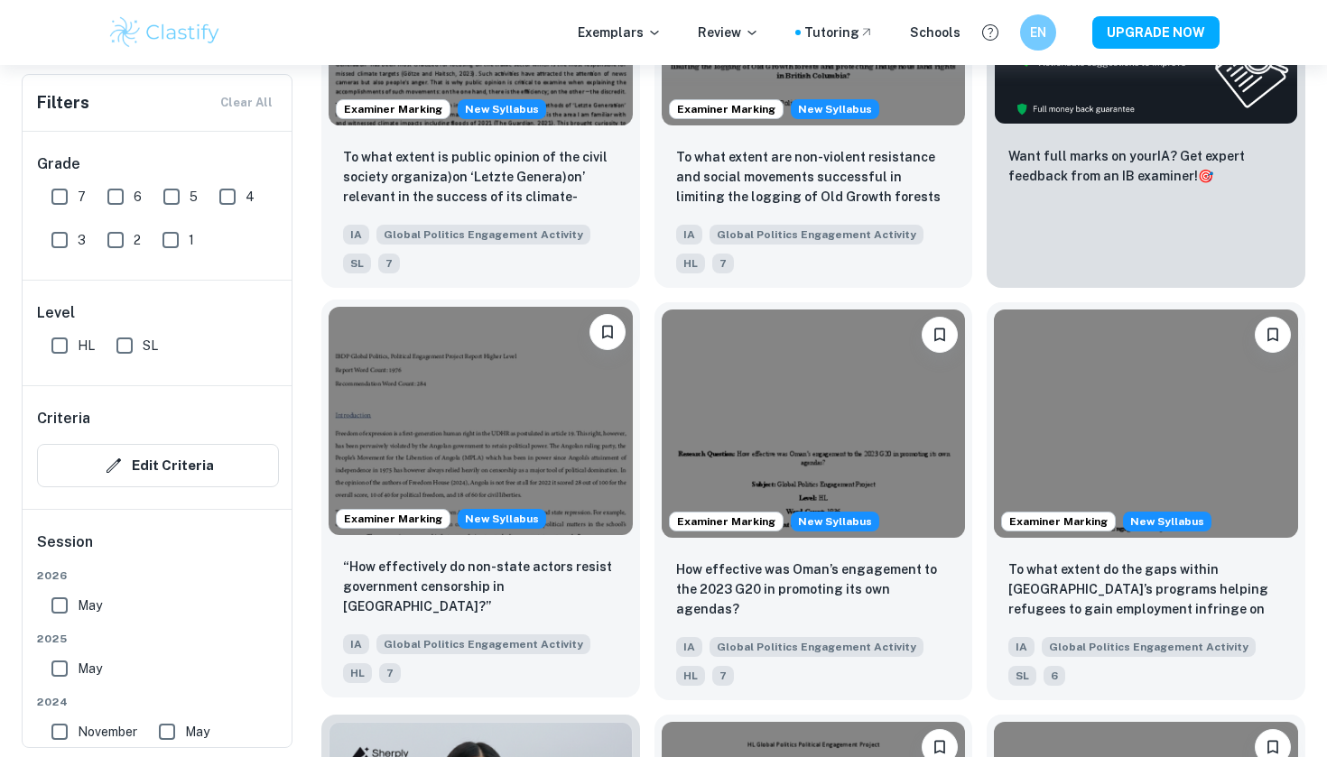
click at [546, 466] on img at bounding box center [481, 421] width 304 height 228
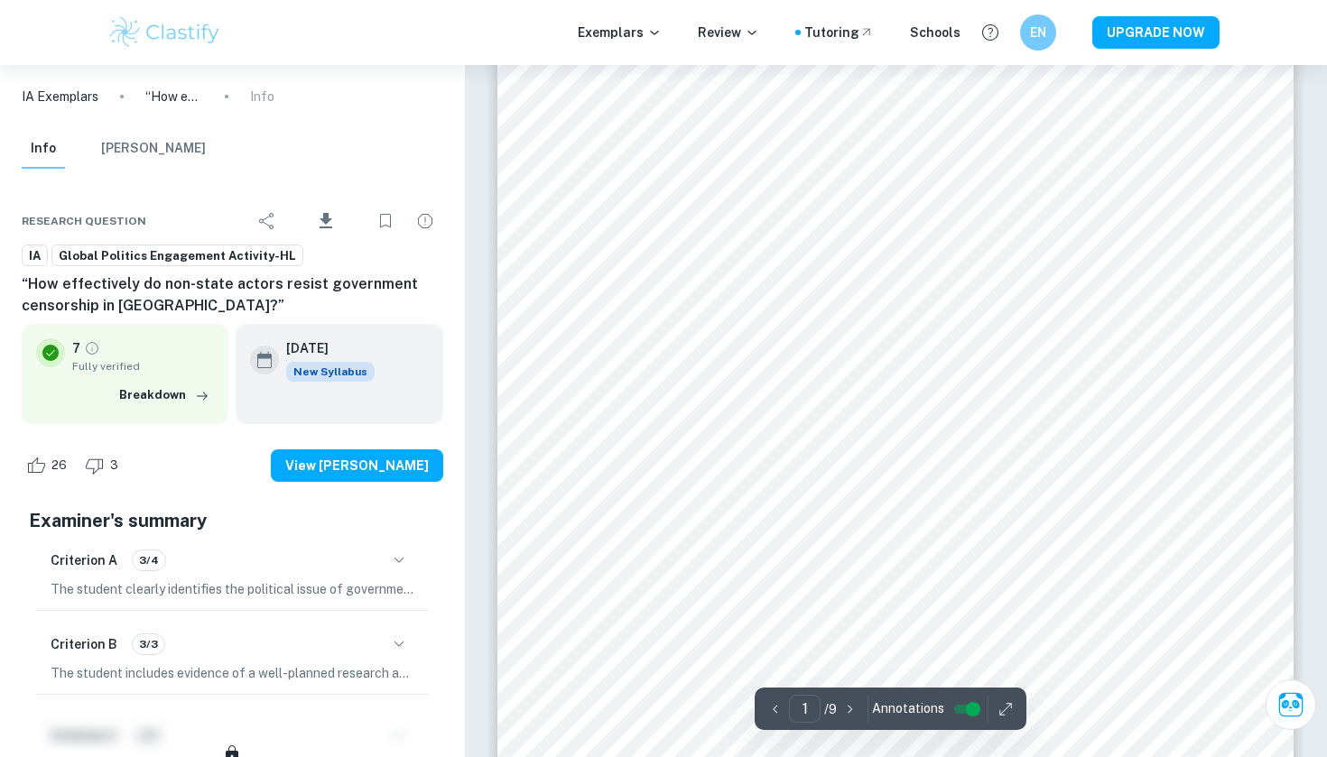
scroll to position [224, 0]
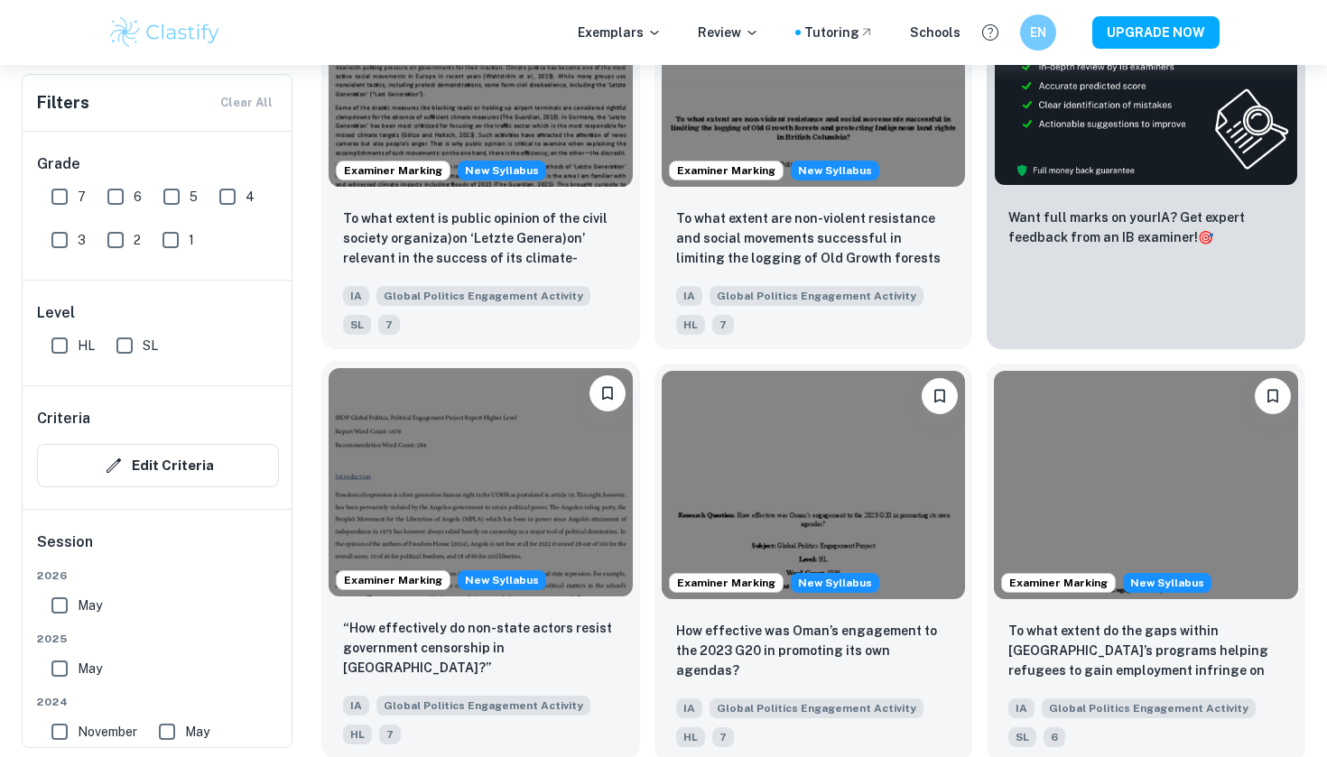
scroll to position [778, 0]
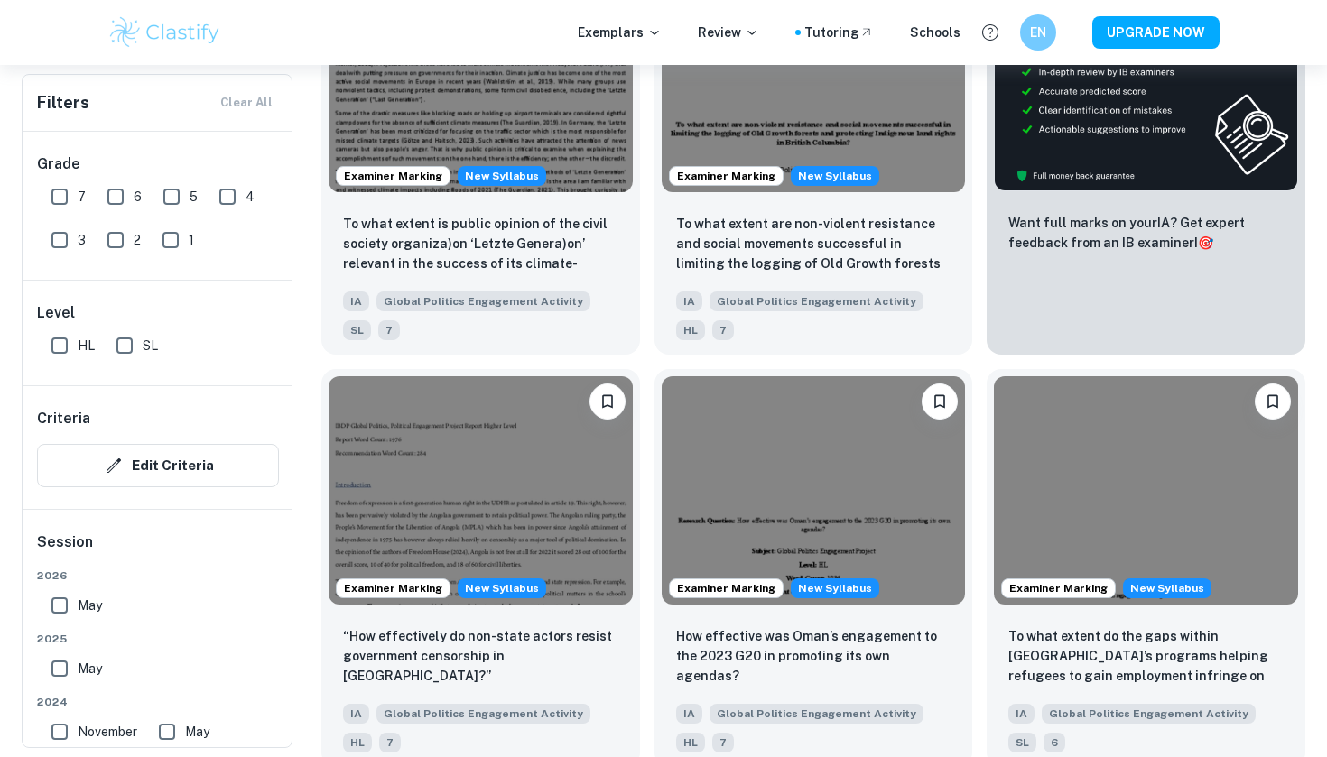
click at [118, 206] on input "6" at bounding box center [116, 197] width 36 height 36
checkbox input "true"
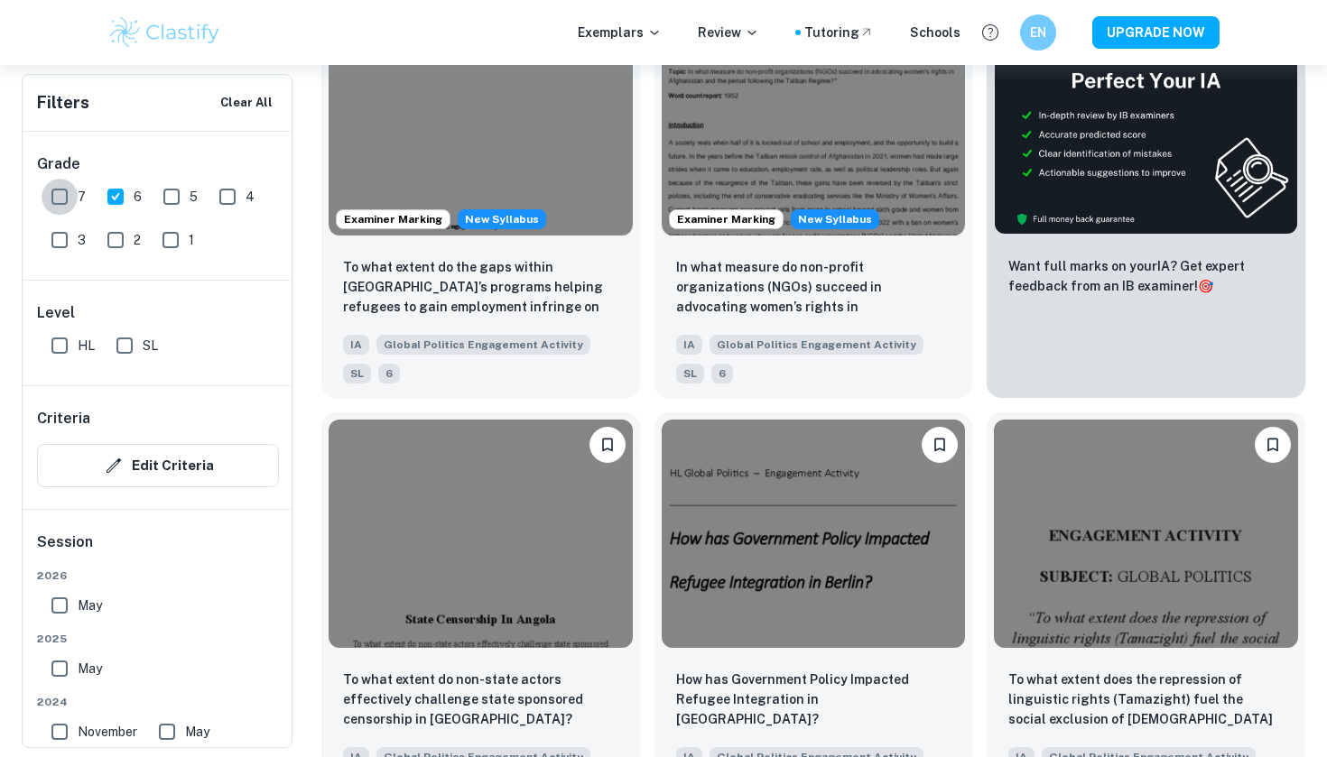
click at [59, 200] on input "7" at bounding box center [60, 197] width 36 height 36
checkbox input "true"
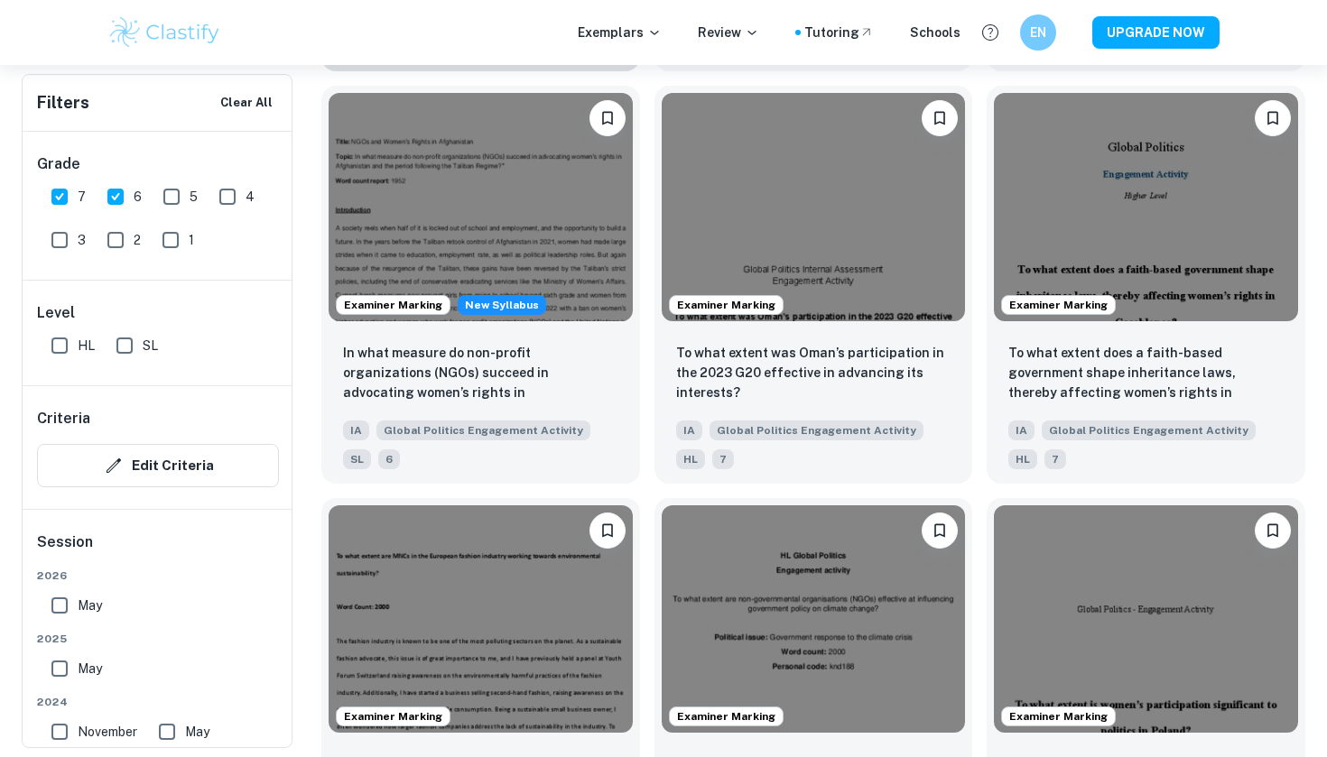
scroll to position [1925, 0]
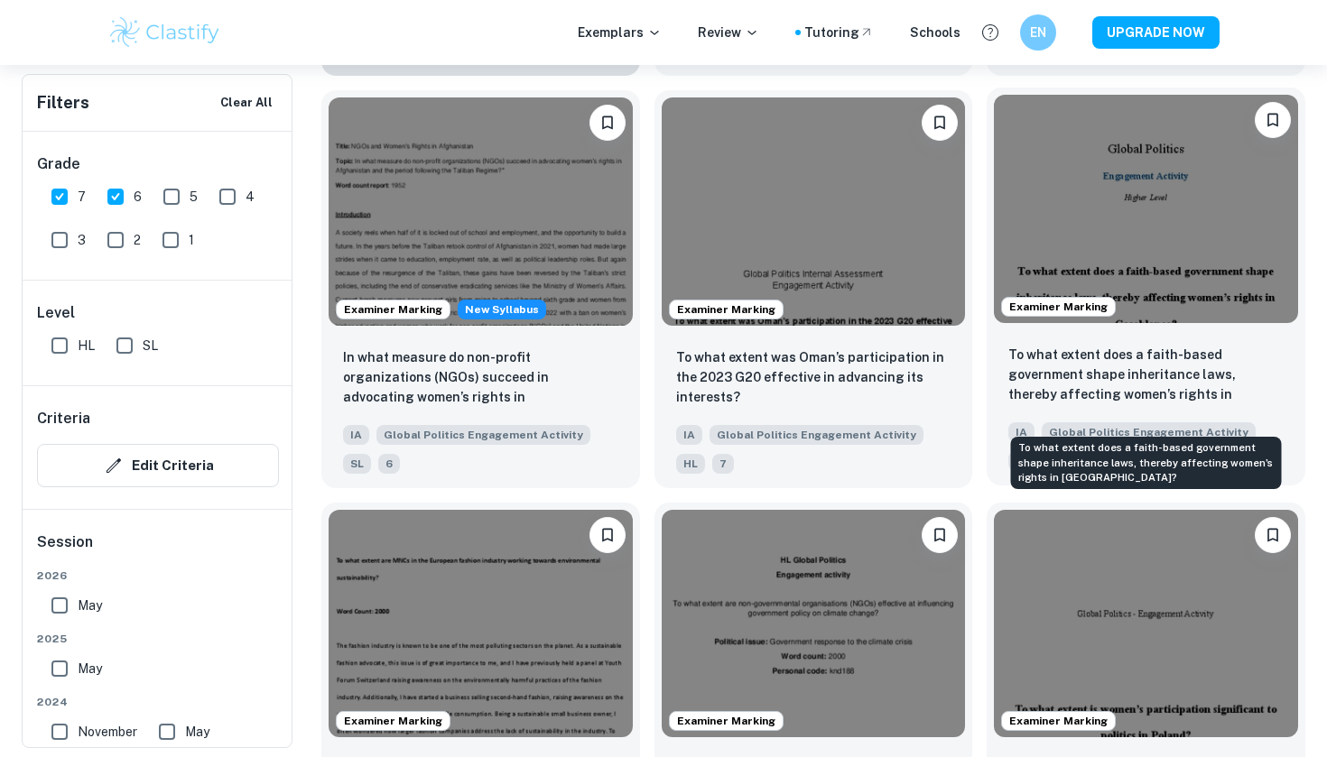
click at [1127, 406] on p "To what extent does a faith-based government shape inheritance laws, thereby af…" at bounding box center [1145, 375] width 275 height 61
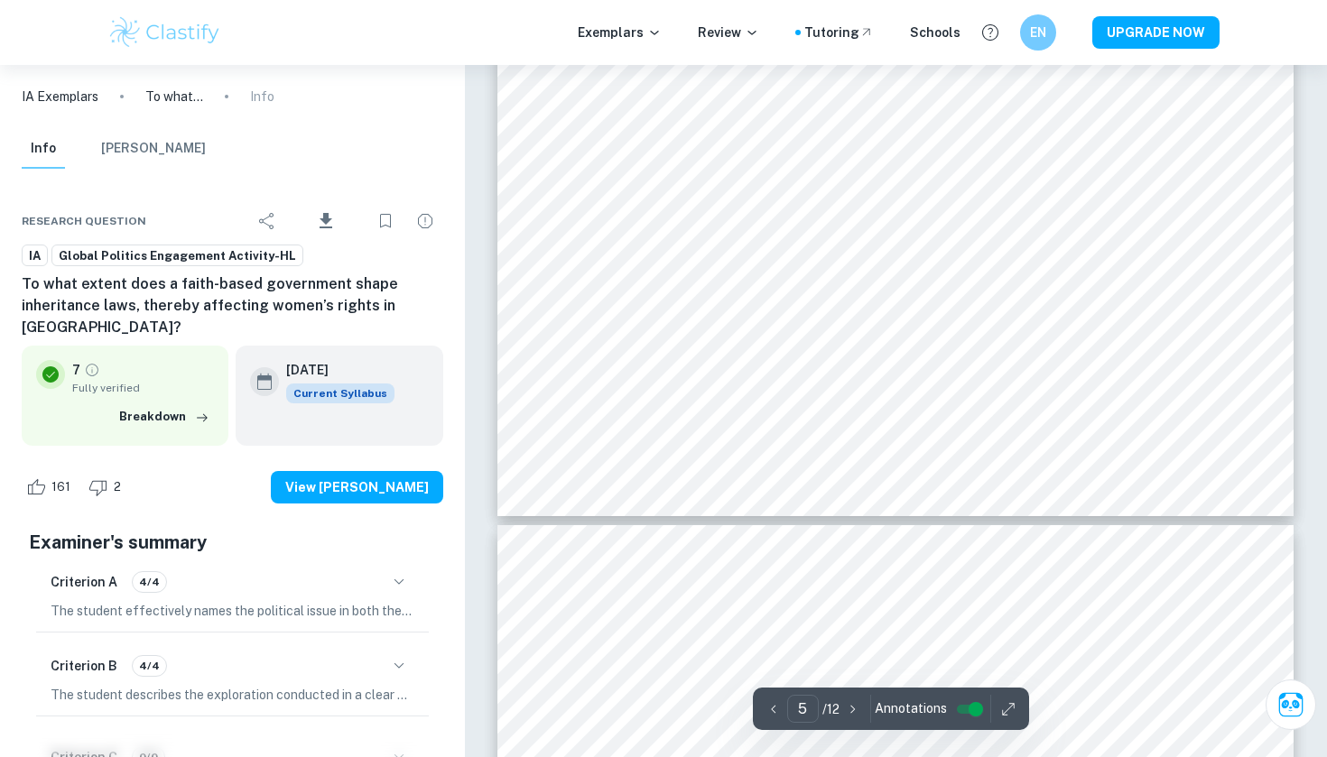
scroll to position [5483, 0]
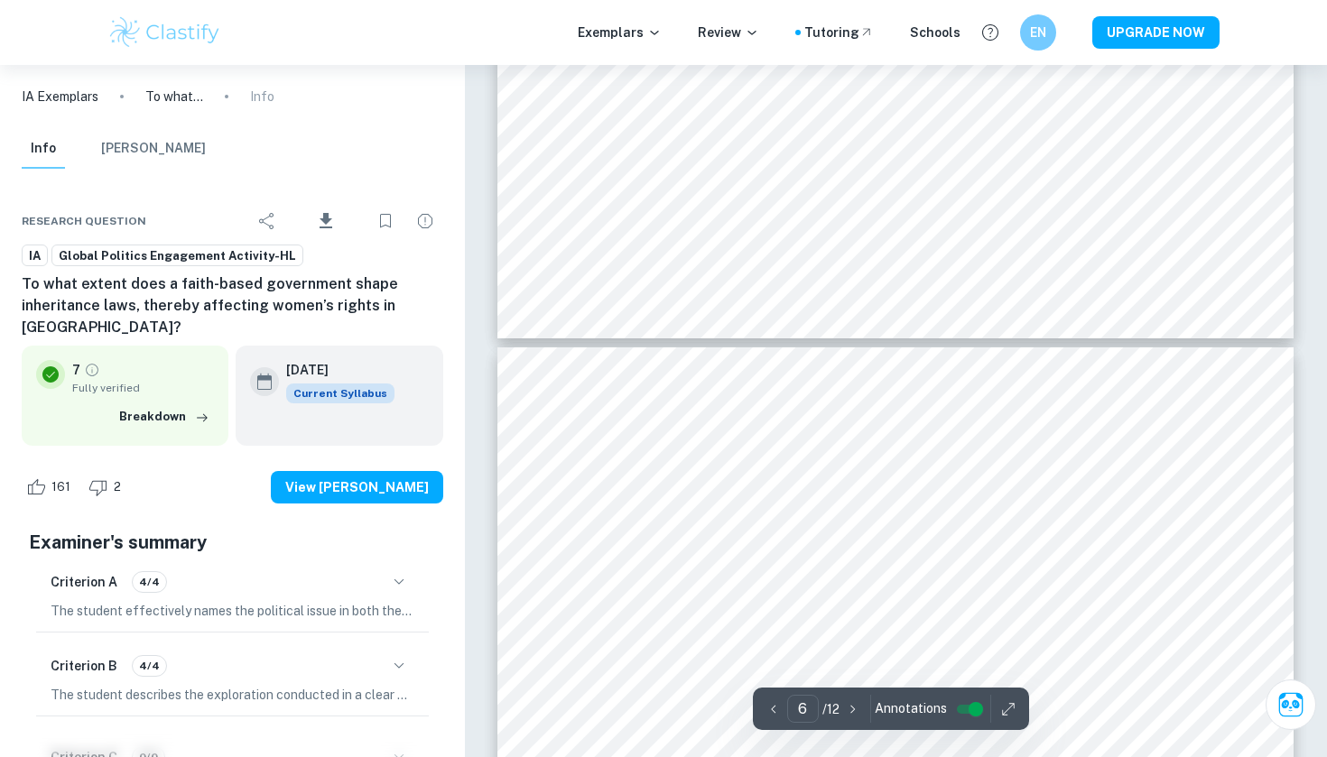
type input "7"
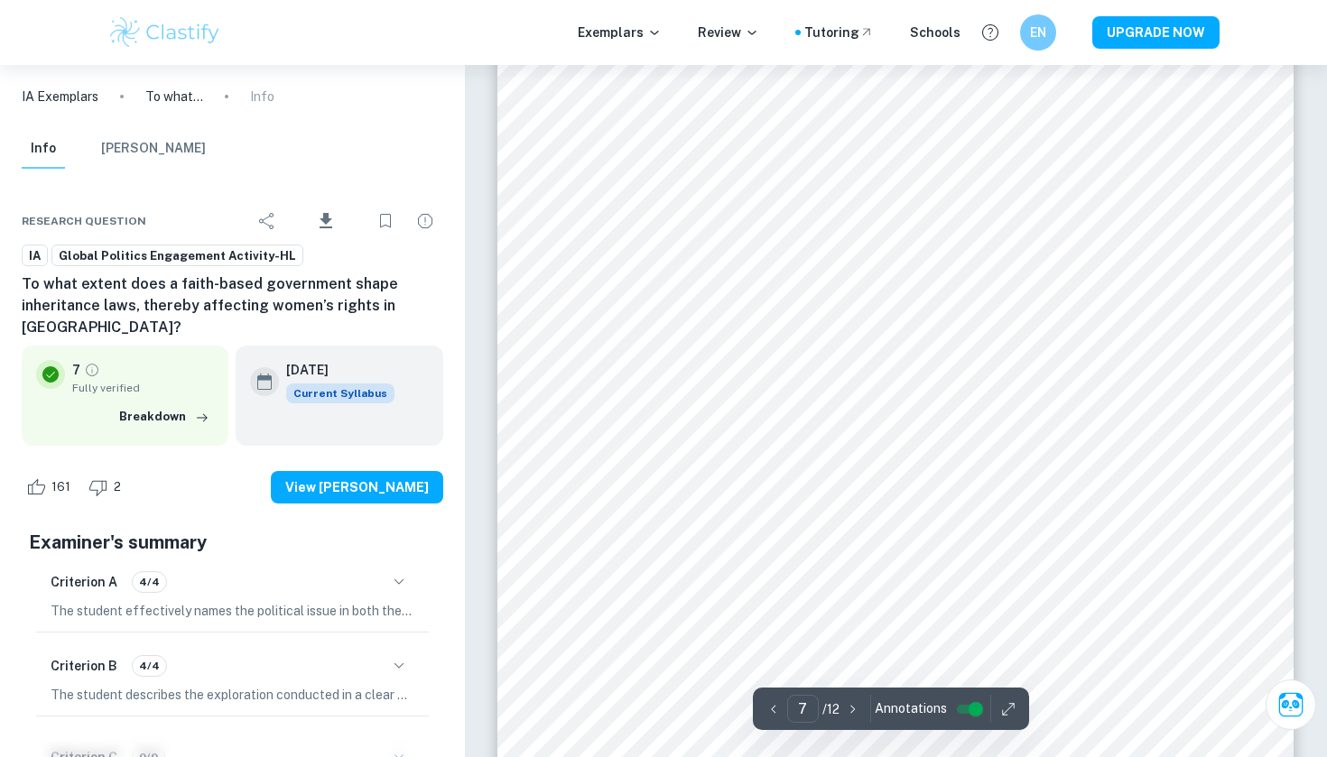
scroll to position [7328, 0]
